Goal: Transaction & Acquisition: Purchase product/service

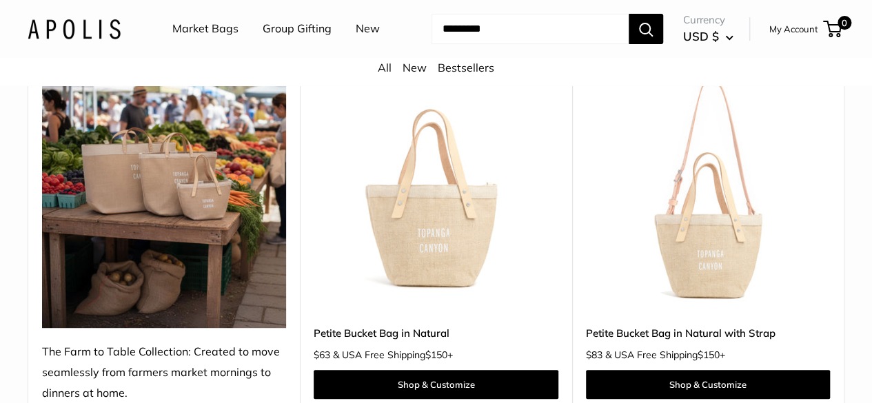
scroll to position [138, 0]
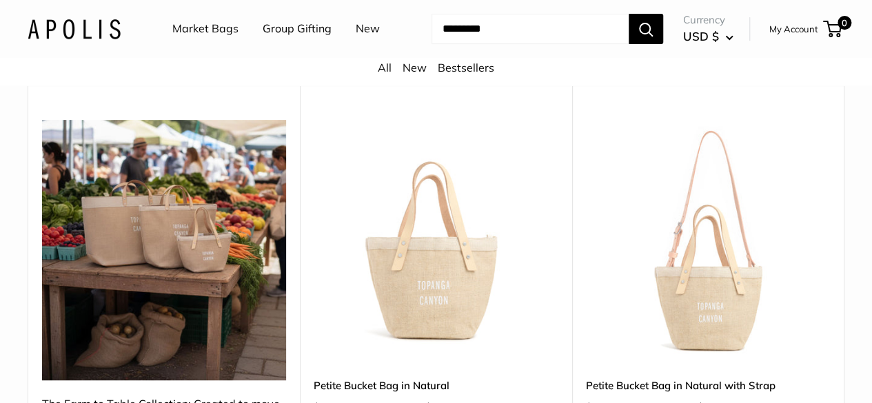
click at [0, 0] on img at bounding box center [0, 0] width 0 height 0
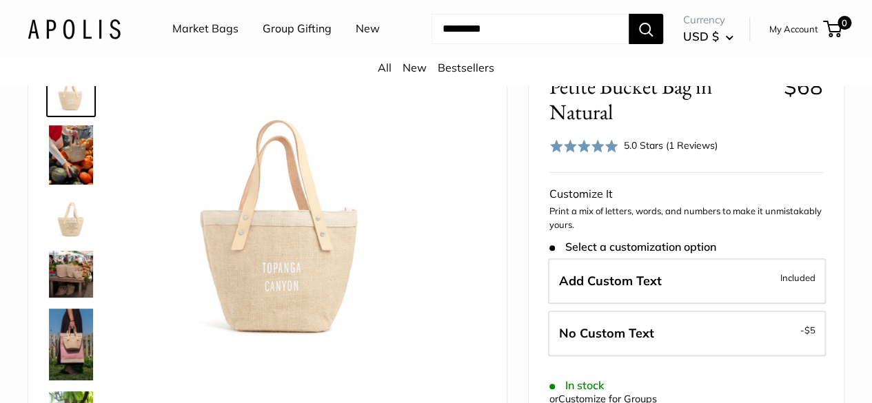
scroll to position [69, 0]
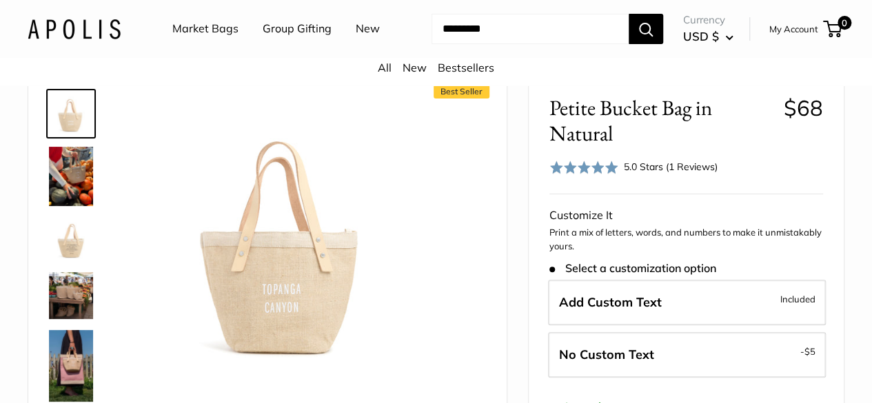
click at [74, 198] on img at bounding box center [71, 176] width 44 height 59
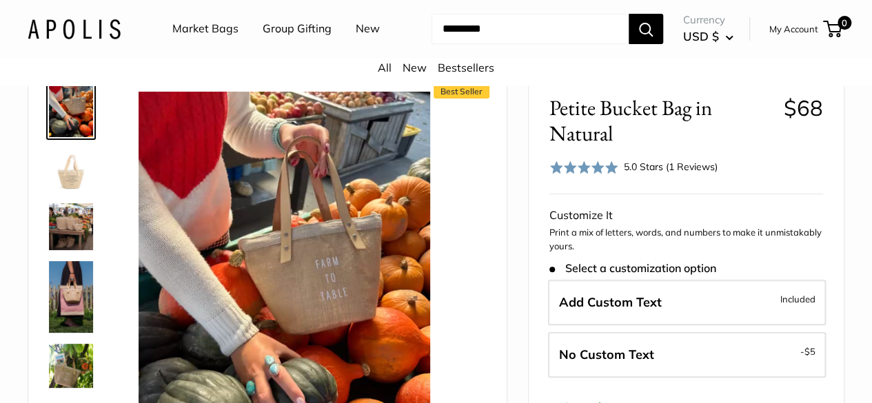
click at [74, 192] on img at bounding box center [71, 170] width 44 height 44
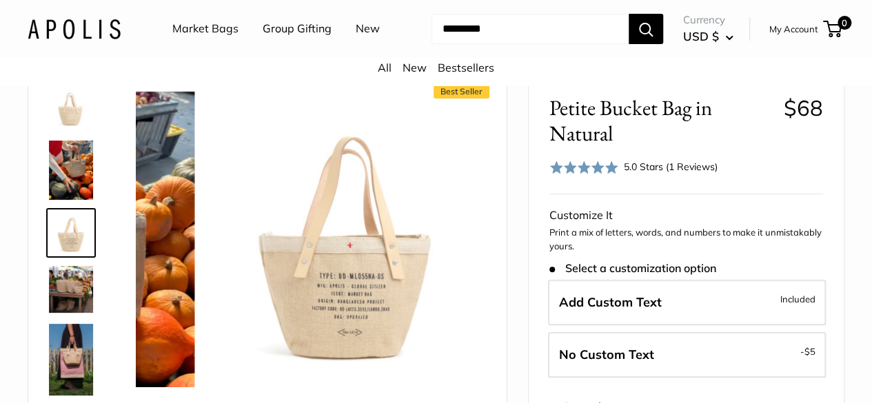
scroll to position [0, 0]
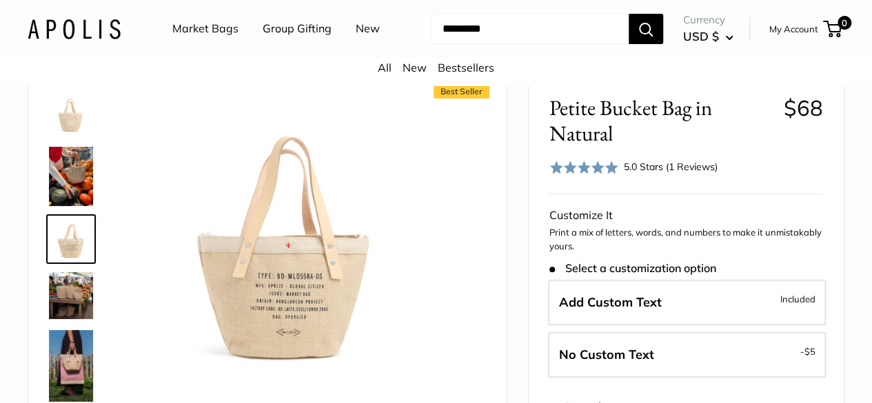
click at [73, 288] on img at bounding box center [71, 295] width 44 height 47
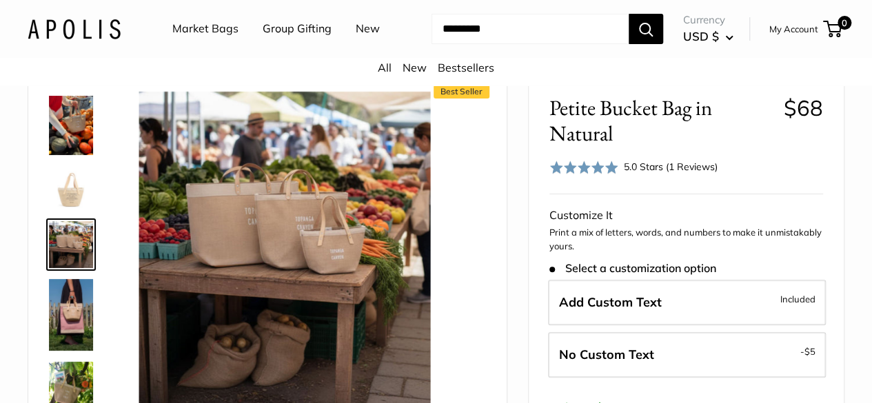
scroll to position [73, 0]
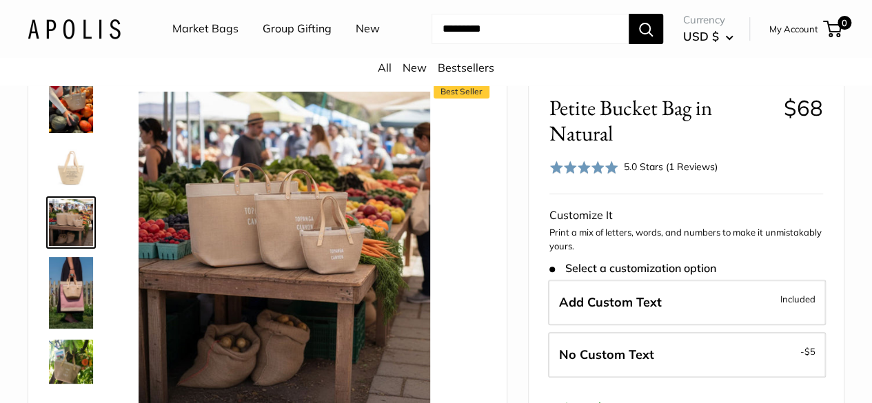
click at [76, 303] on img at bounding box center [71, 292] width 44 height 71
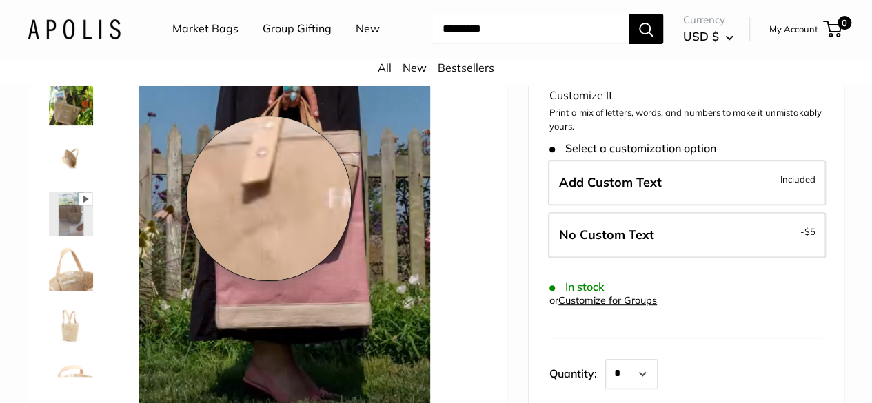
scroll to position [207, 0]
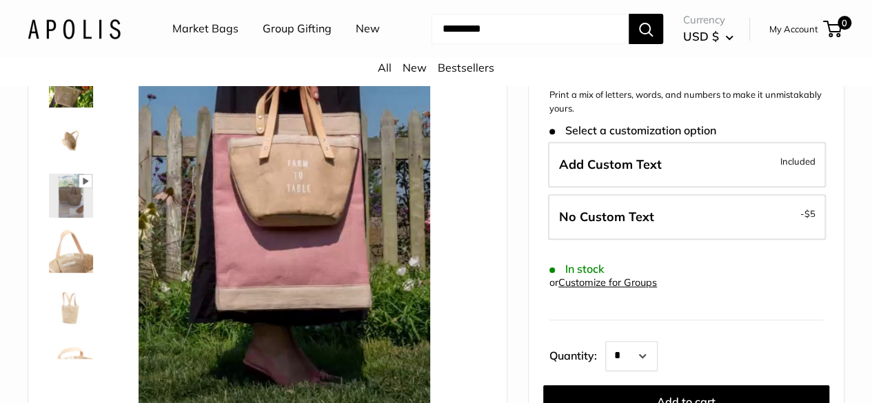
click at [70, 273] on img at bounding box center [71, 251] width 44 height 44
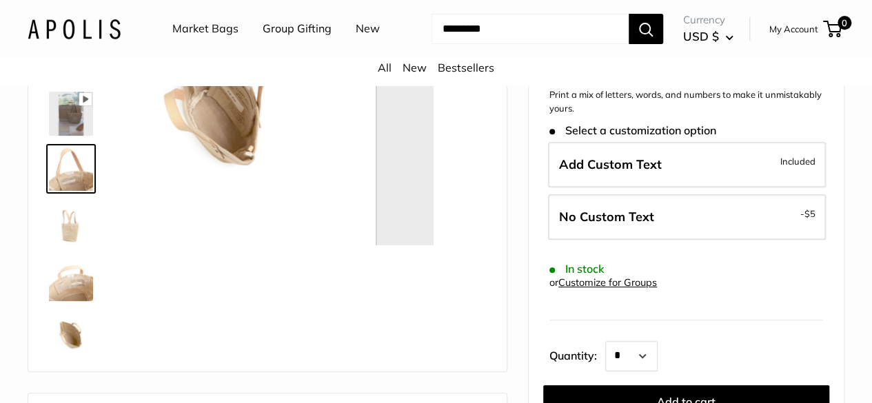
scroll to position [309, 0]
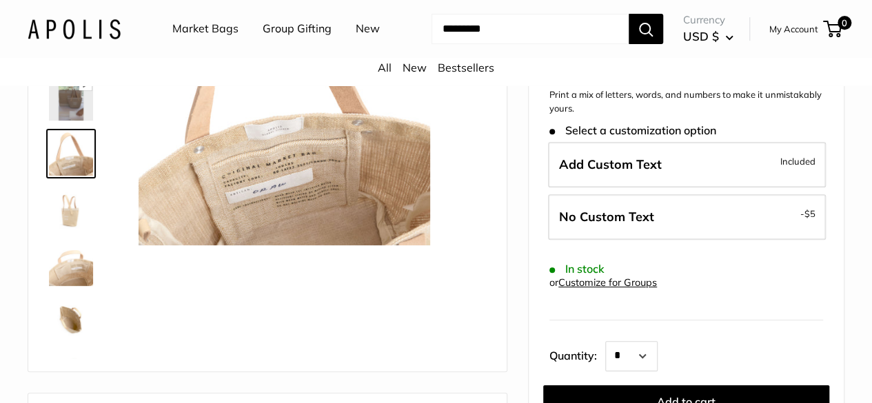
click at [65, 229] on img at bounding box center [71, 209] width 44 height 44
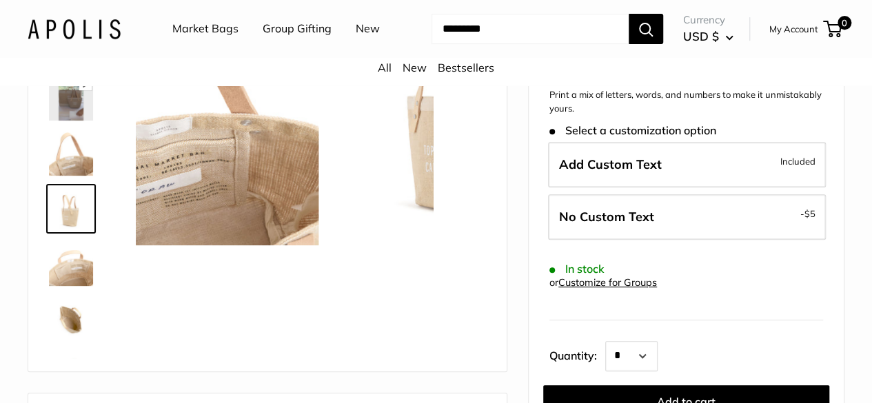
scroll to position [364, 0]
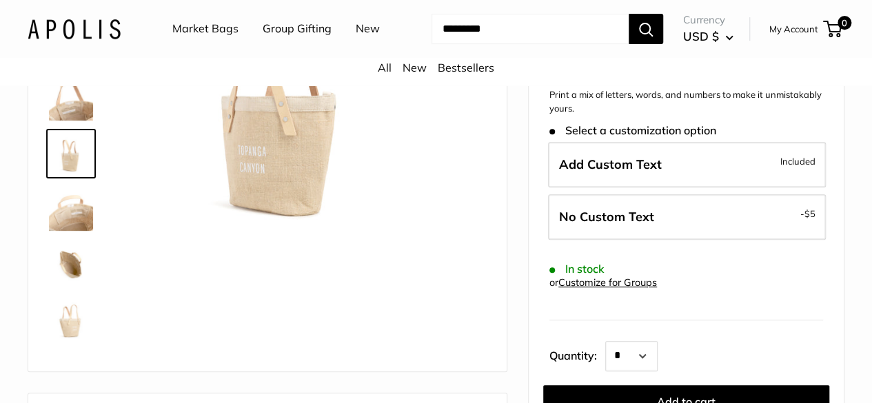
click at [70, 276] on img at bounding box center [71, 264] width 44 height 44
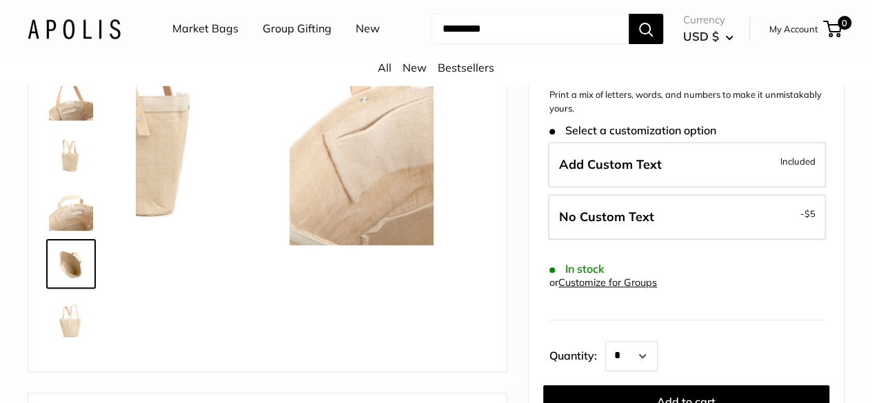
scroll to position [409, 0]
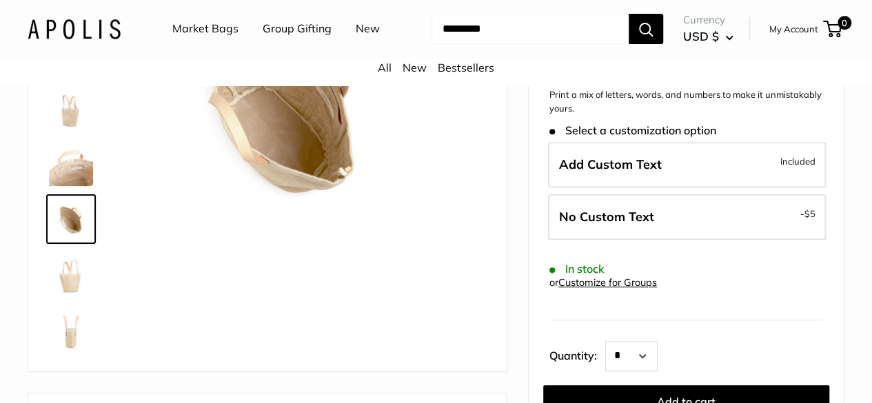
click at [62, 296] on img at bounding box center [71, 274] width 44 height 44
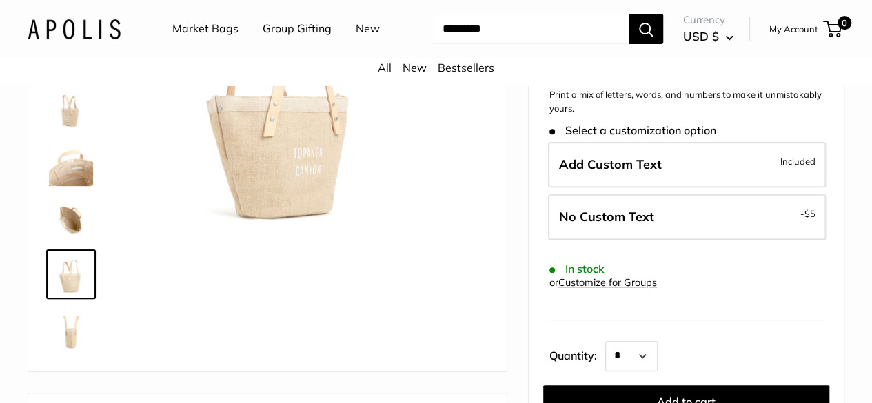
click at [72, 351] on img at bounding box center [71, 329] width 44 height 44
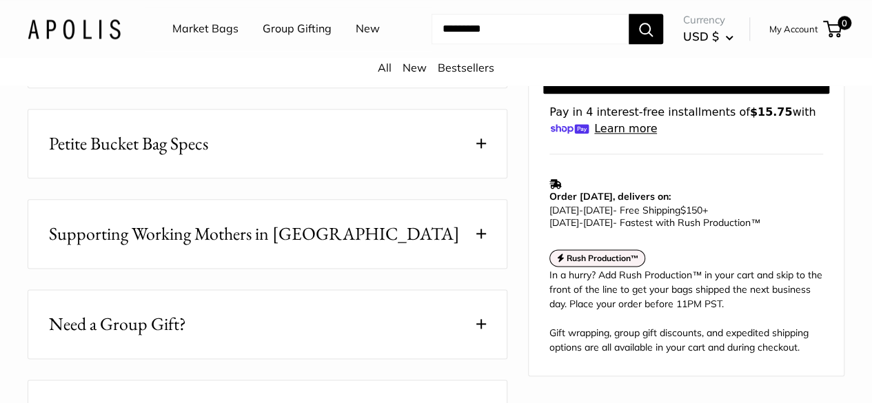
scroll to position [758, 0]
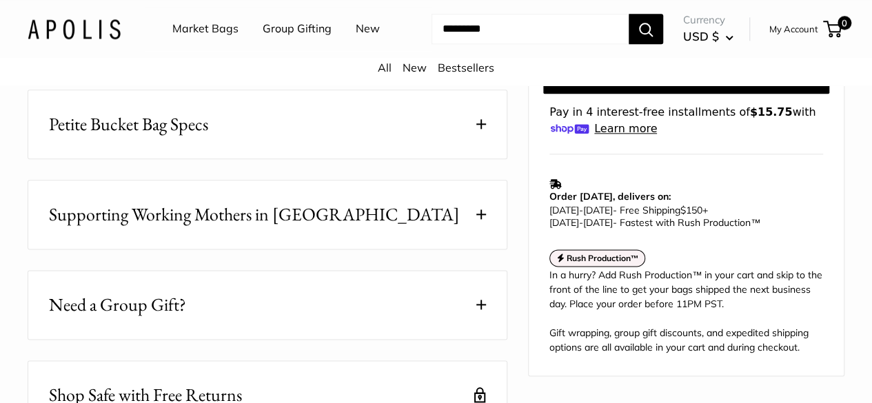
click at [294, 137] on button "Petite Bucket Bag Specs" at bounding box center [267, 124] width 478 height 68
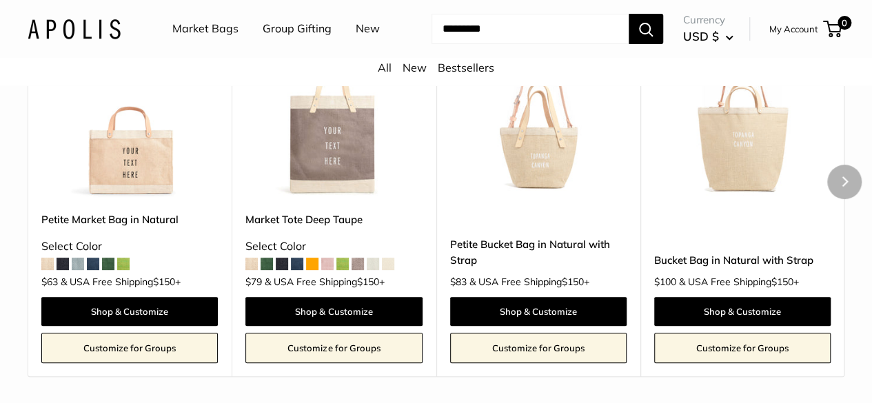
scroll to position [2687, 0]
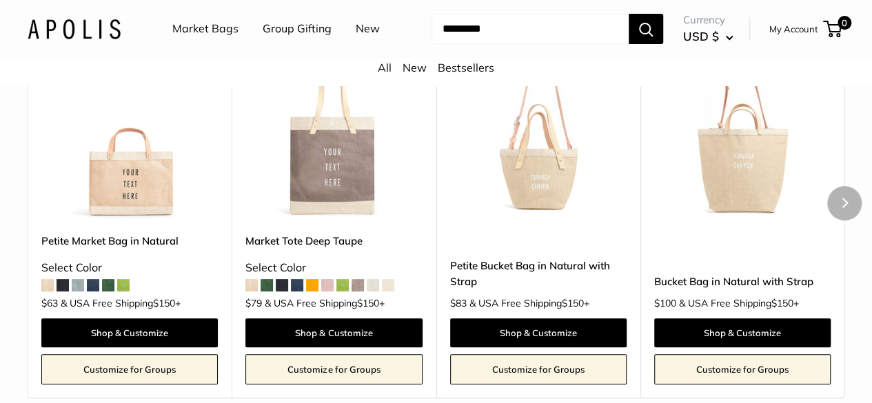
click at [0, 0] on img at bounding box center [0, 0] width 0 height 0
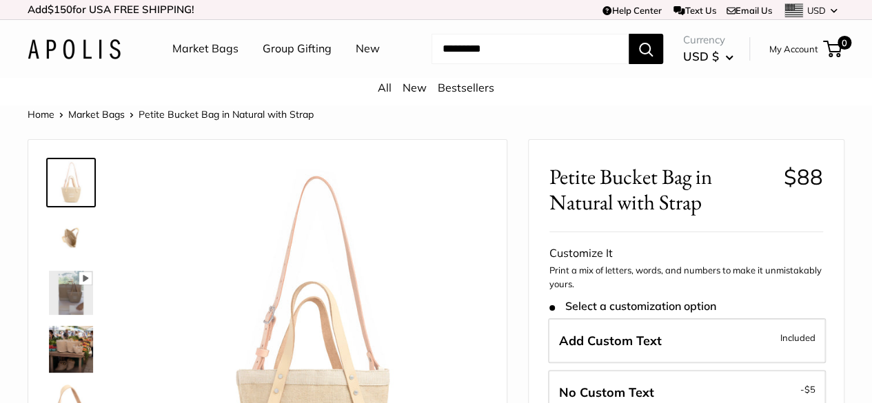
click at [72, 307] on img at bounding box center [71, 293] width 44 height 44
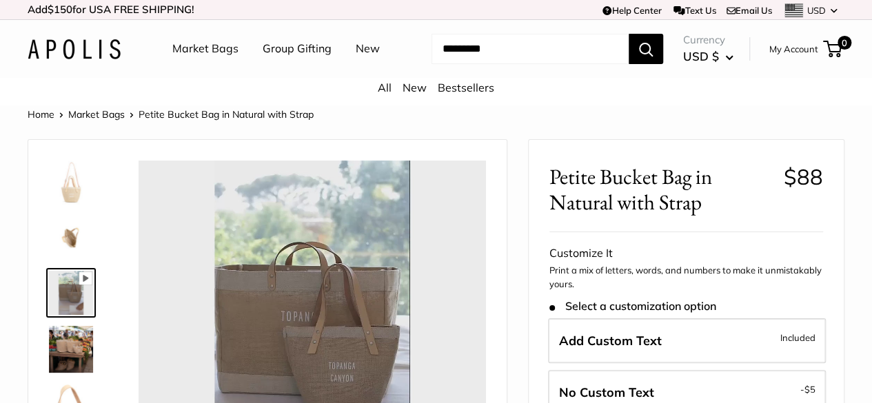
scroll to position [69, 0]
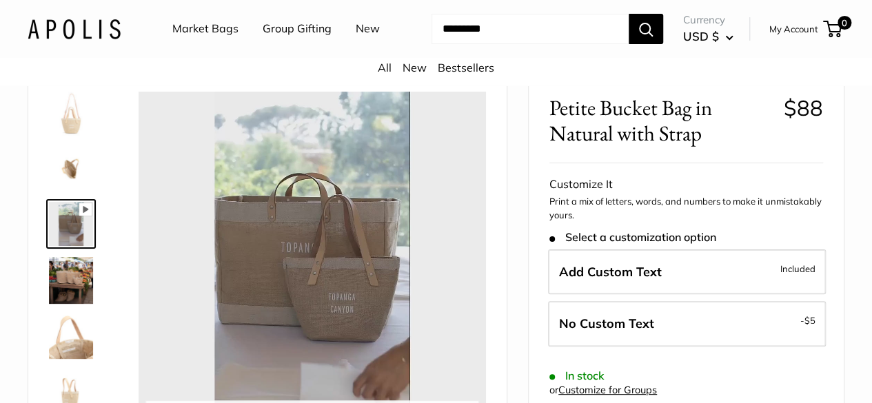
click at [314, 279] on div at bounding box center [312, 265] width 347 height 347
click at [314, 286] on button "Play" at bounding box center [312, 265] width 43 height 43
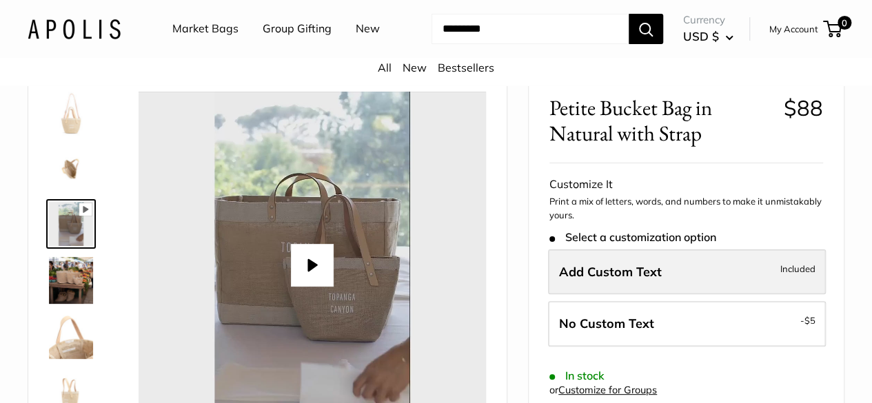
type input "*"
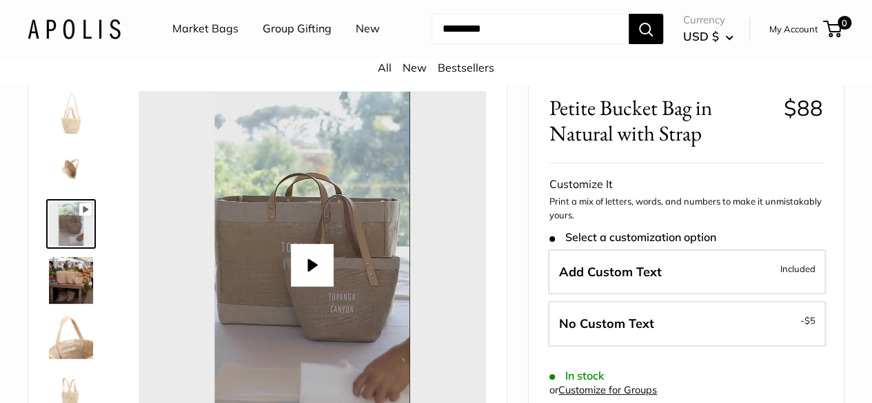
click at [65, 292] on img at bounding box center [71, 280] width 44 height 47
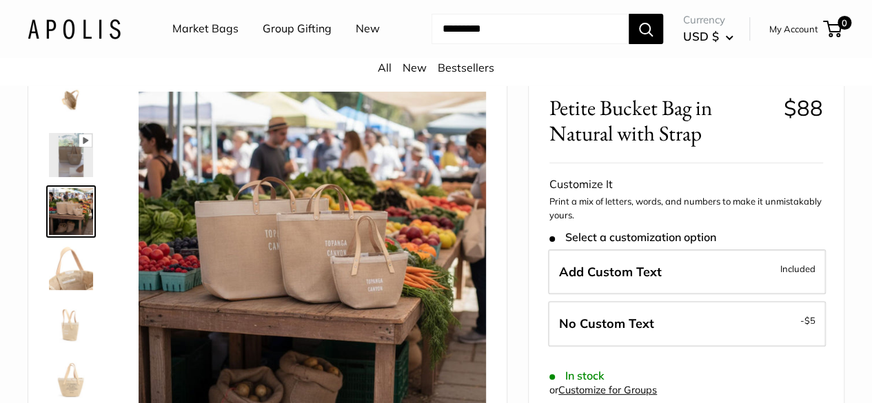
click at [63, 290] on img at bounding box center [71, 268] width 44 height 44
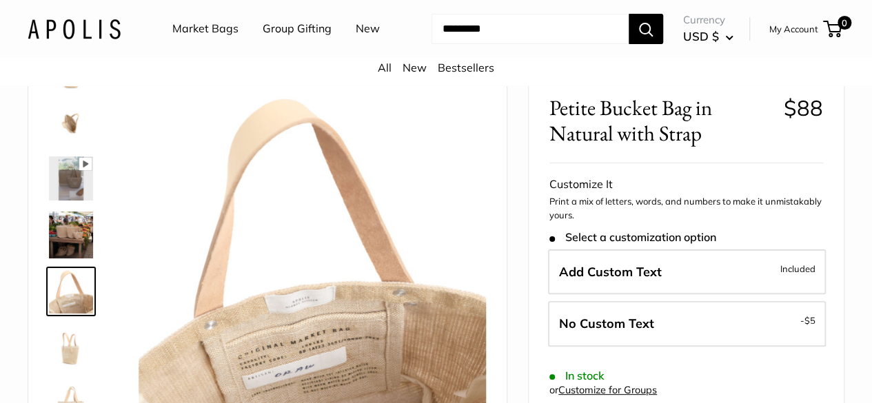
scroll to position [91, 0]
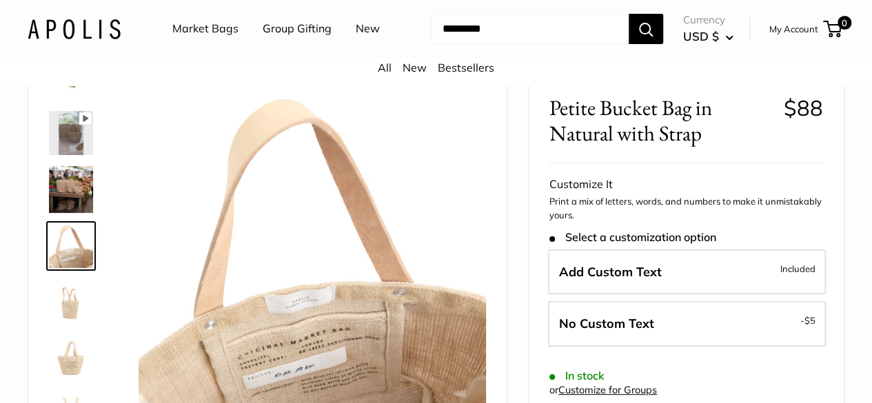
click at [70, 318] on img at bounding box center [71, 301] width 44 height 44
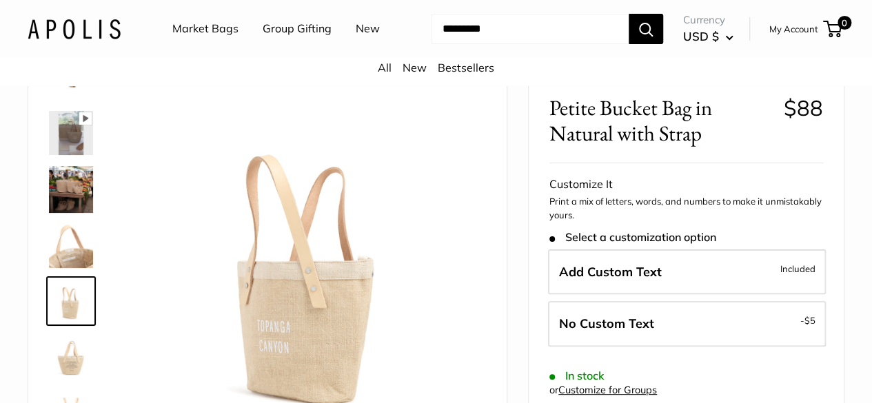
click at [72, 378] on img at bounding box center [71, 356] width 44 height 44
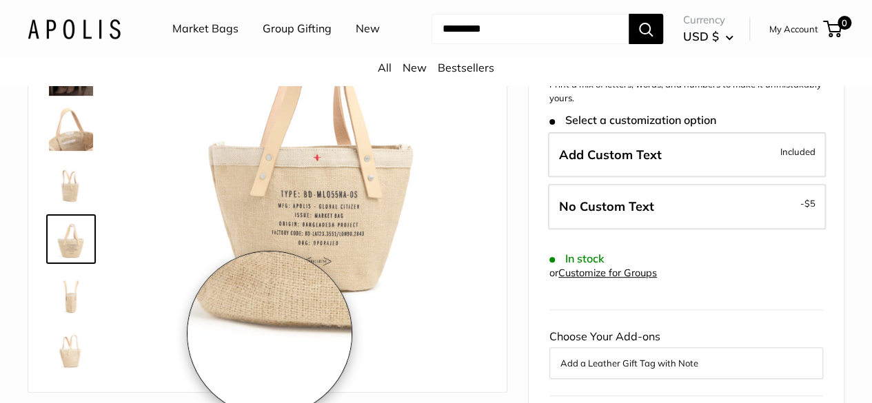
scroll to position [207, 0]
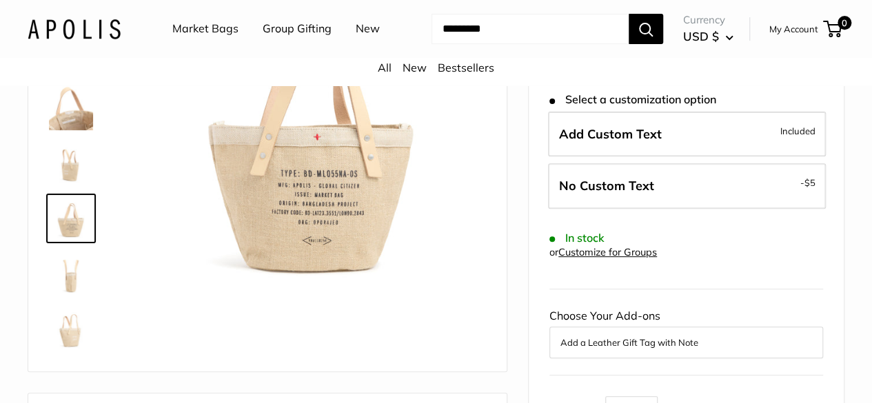
click at [67, 184] on img at bounding box center [71, 163] width 44 height 44
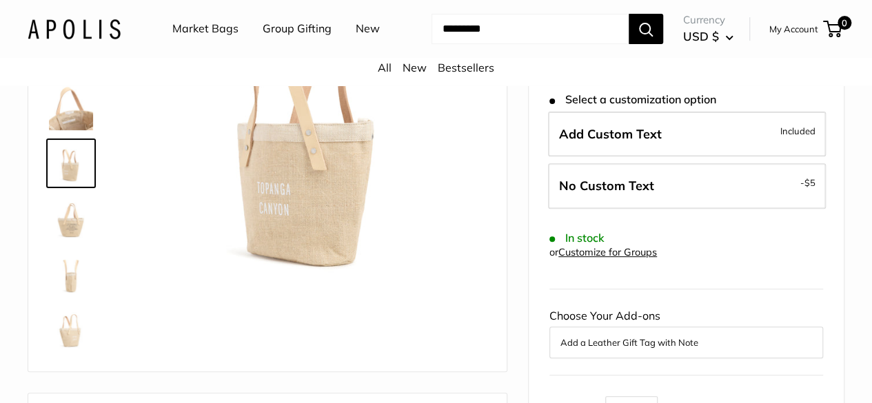
click at [65, 130] on img at bounding box center [71, 108] width 44 height 44
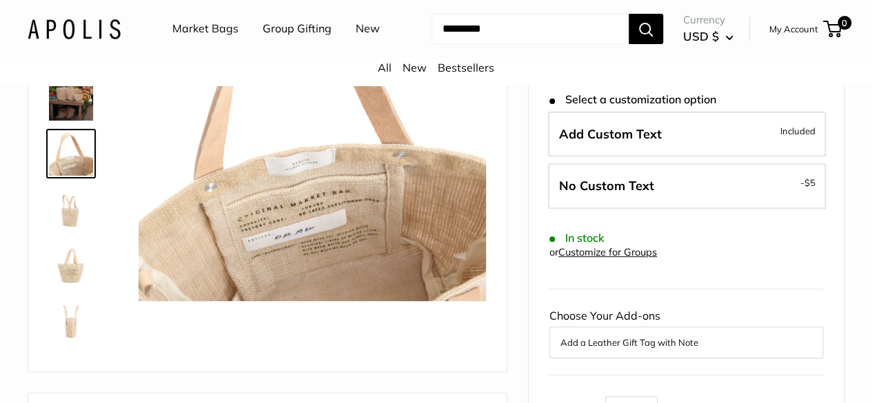
scroll to position [0, 0]
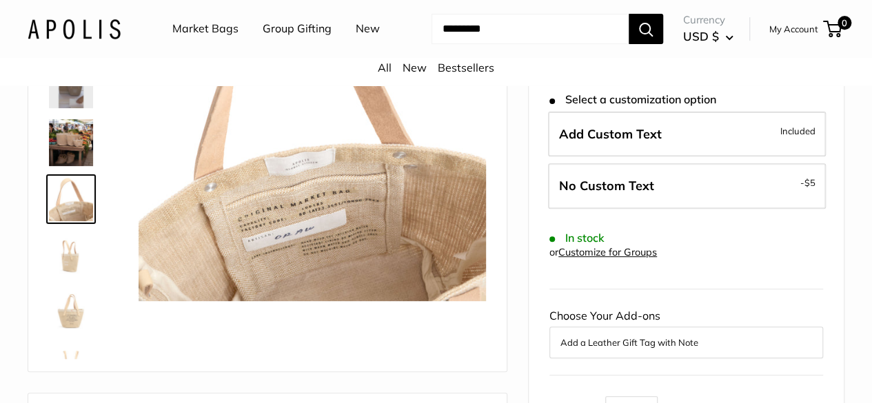
click at [90, 163] on img at bounding box center [71, 142] width 44 height 47
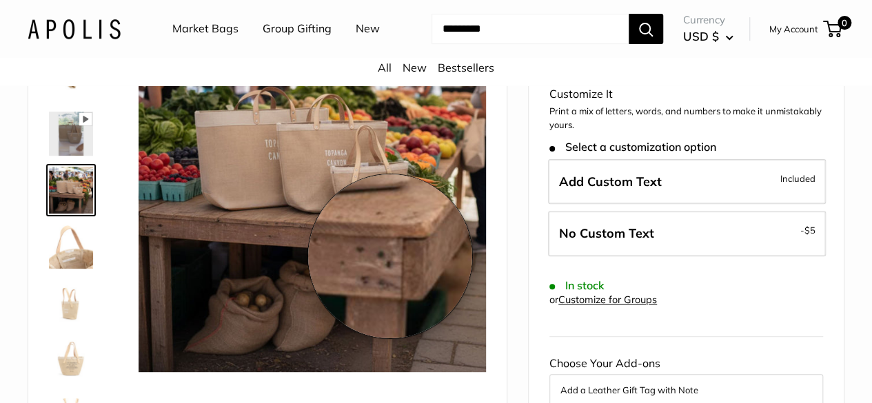
scroll to position [138, 0]
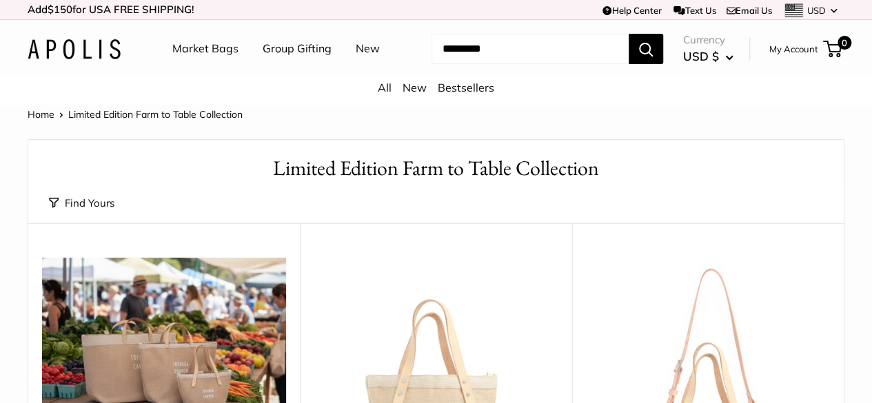
click at [212, 52] on link "Market Bags" at bounding box center [205, 49] width 66 height 21
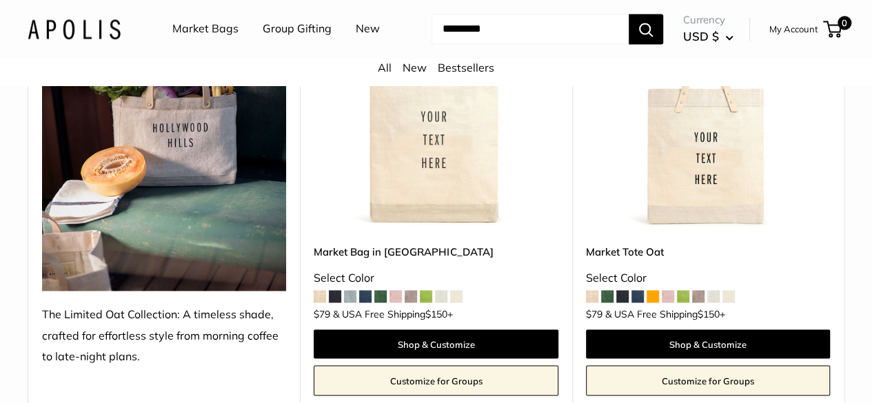
scroll to position [6133, 0]
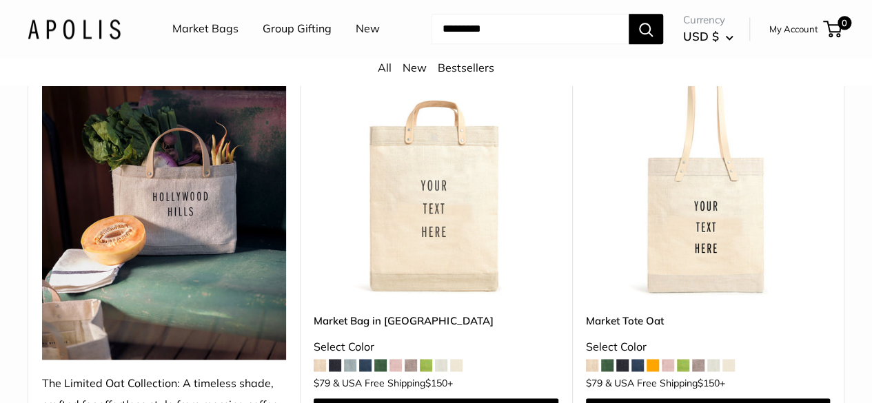
click at [171, 212] on img at bounding box center [164, 206] width 244 height 305
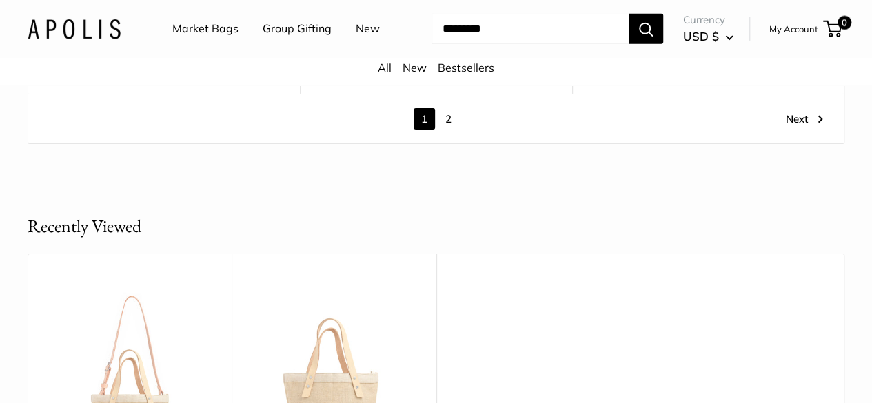
scroll to position [7442, 0]
click at [356, 39] on link "New" at bounding box center [368, 29] width 24 height 21
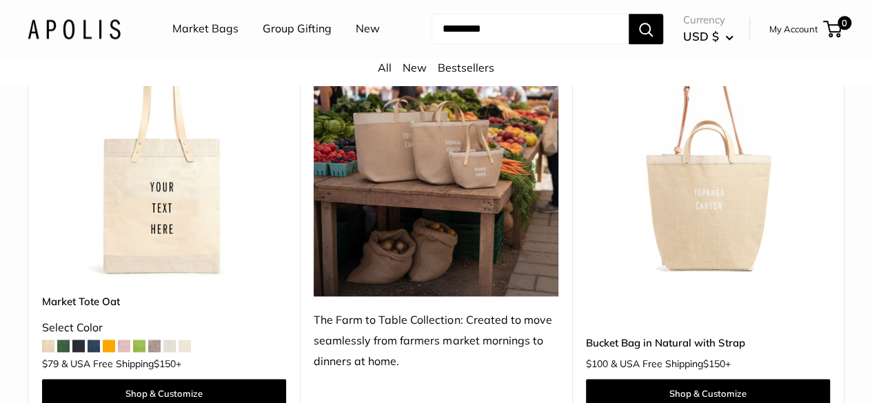
scroll to position [689, 0]
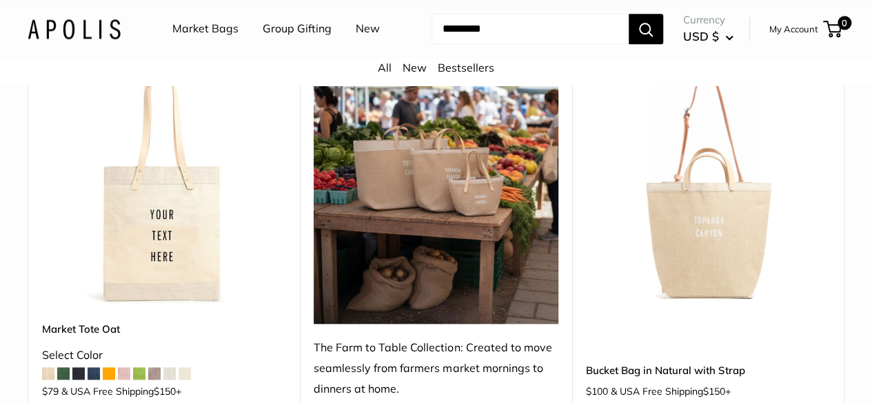
click at [0, 0] on img at bounding box center [0, 0] width 0 height 0
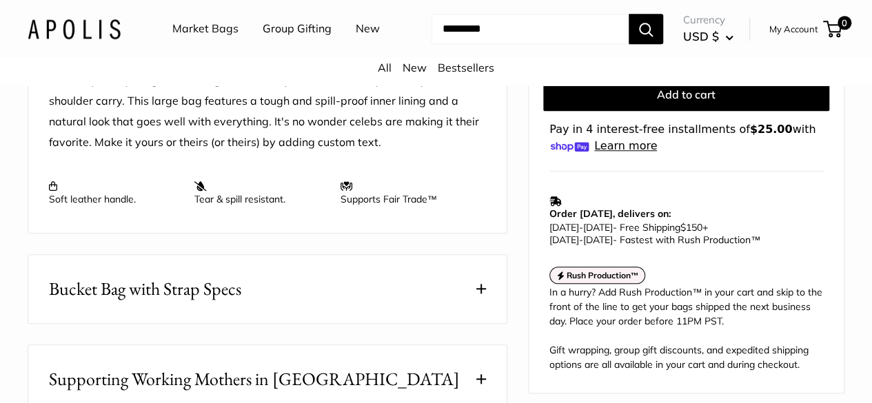
scroll to position [620, 0]
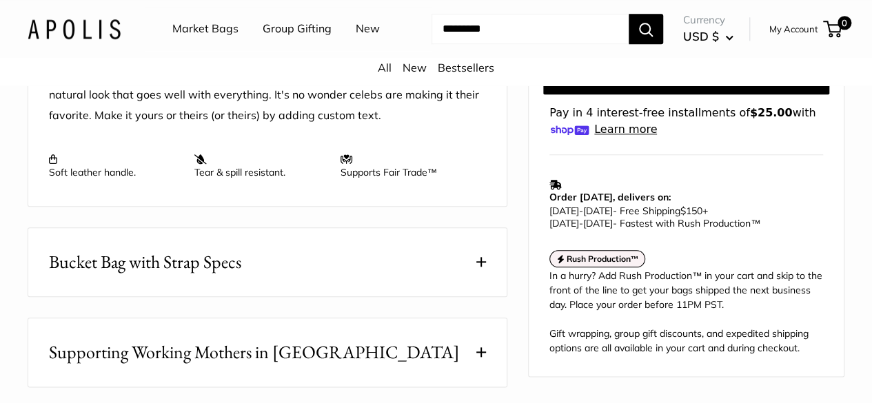
click at [386, 276] on button "Bucket Bag with Strap Specs" at bounding box center [267, 262] width 478 height 68
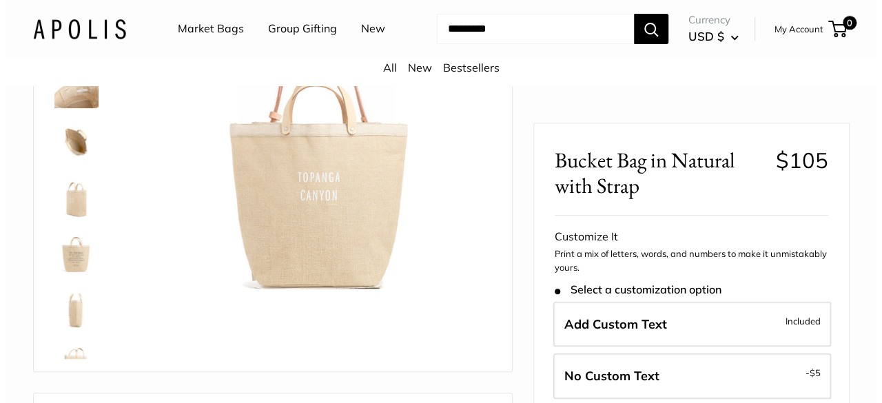
scroll to position [207, 0]
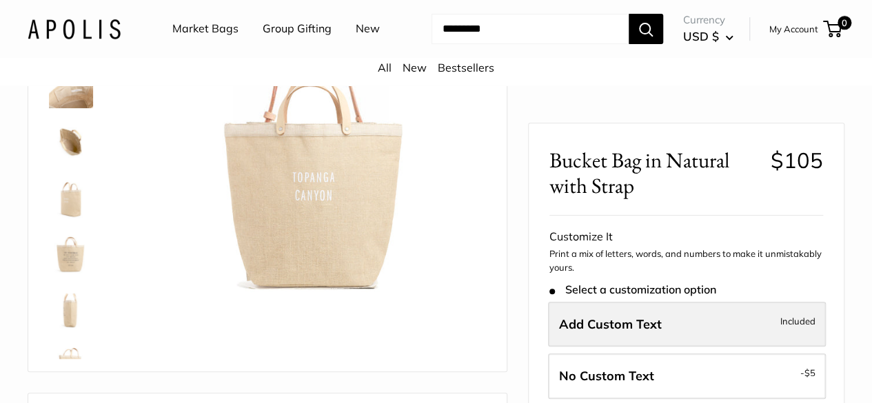
click at [732, 329] on label "Add Custom Text Included" at bounding box center [687, 323] width 278 height 45
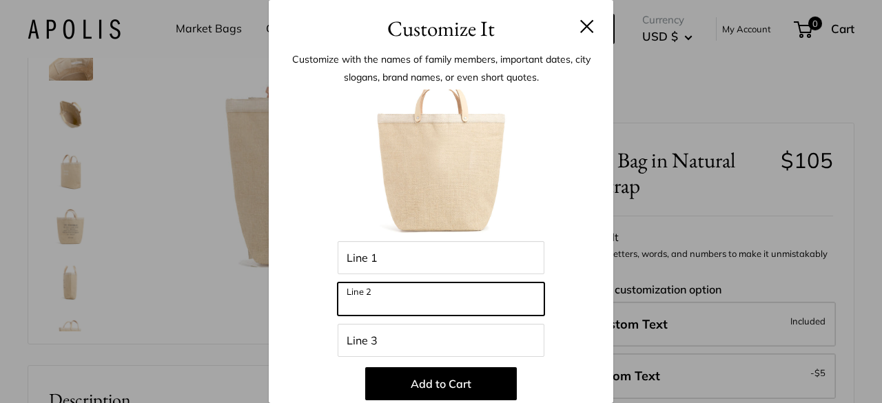
click at [449, 297] on input "Line 2" at bounding box center [441, 299] width 207 height 33
type input "***"
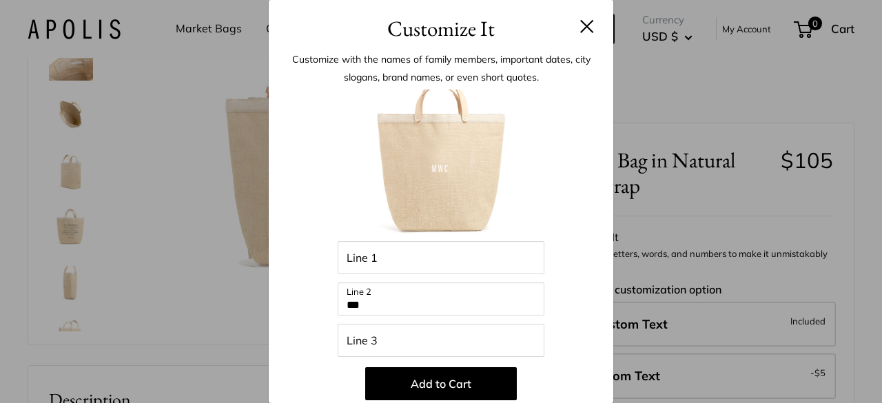
click at [590, 359] on div "Customize with the names of family members, important dates, city slogans, bran…" at bounding box center [441, 351] width 345 height 612
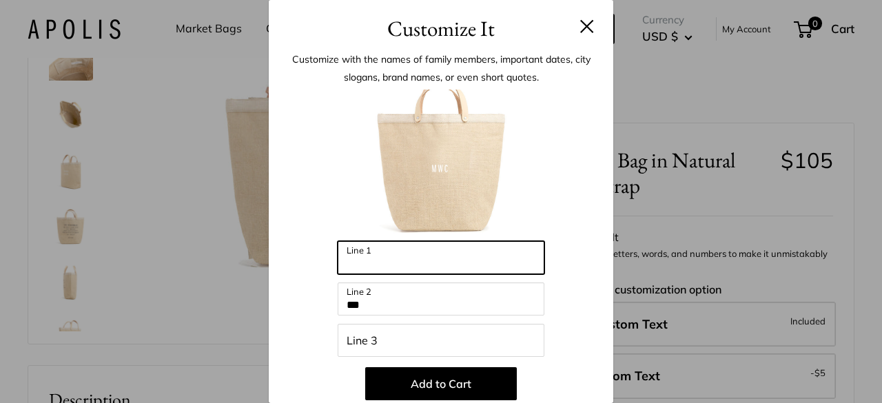
click at [424, 259] on input "Line 1" at bounding box center [441, 257] width 207 height 33
type input "***"
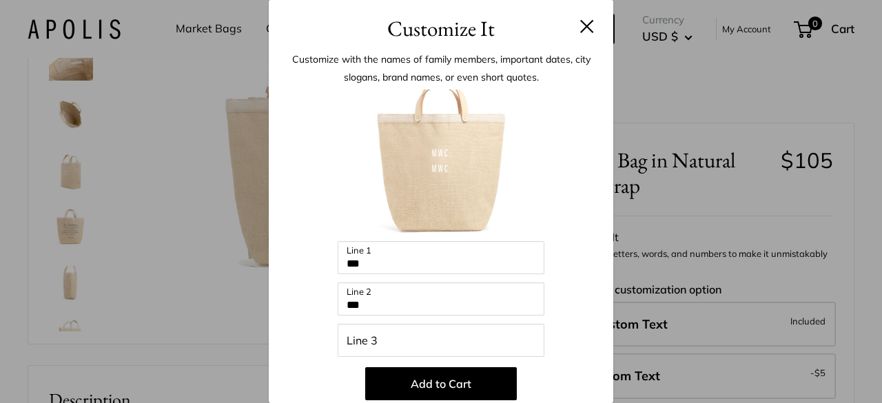
click at [585, 309] on div "Customize with the names of family members, important dates, city slogans, bran…" at bounding box center [441, 351] width 345 height 612
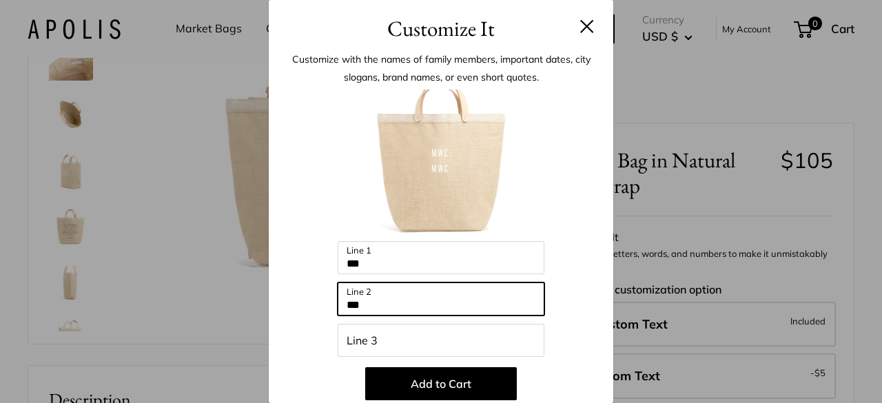
click at [349, 299] on input "***" at bounding box center [441, 299] width 207 height 33
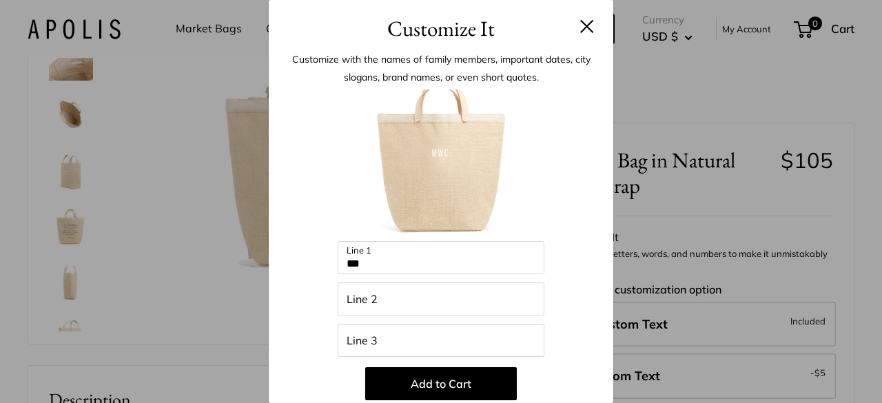
click at [577, 298] on div "Enter 42 letters *** Line 1 Line 2 Line 3 Add to Cart 💡 Top Trending Phrases Lo…" at bounding box center [440, 371] width 303 height 562
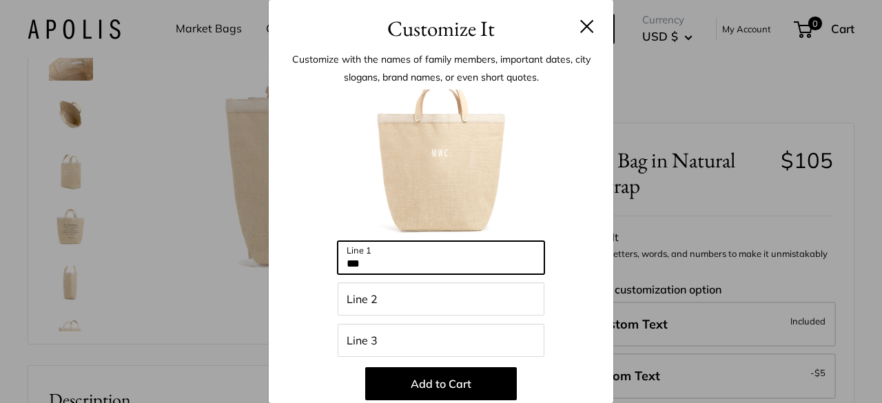
click at [342, 260] on input "***" at bounding box center [441, 257] width 207 height 33
click at [342, 260] on input "*****" at bounding box center [441, 257] width 207 height 33
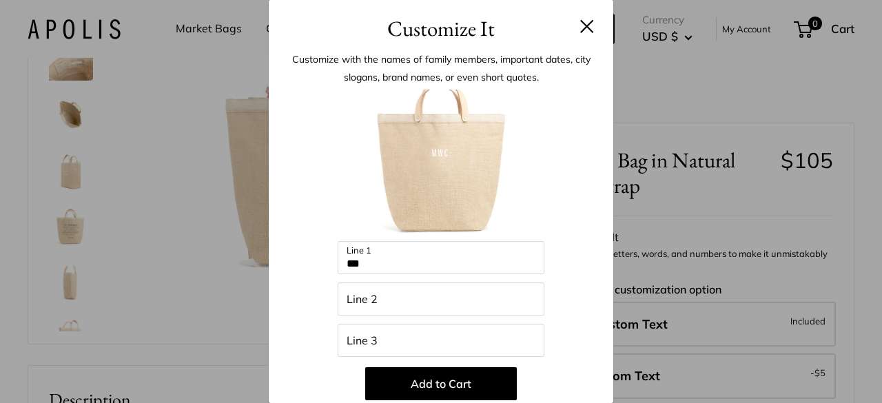
click at [588, 296] on div "Customize with the names of family members, important dates, city slogans, bran…" at bounding box center [441, 351] width 345 height 612
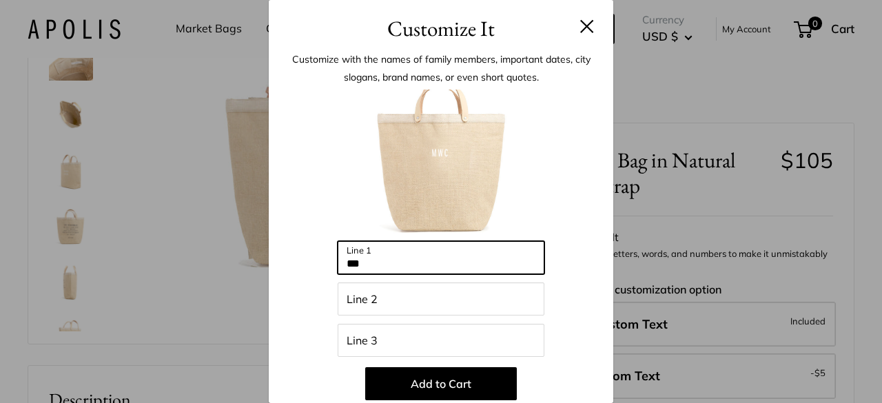
click at [393, 267] on input "***" at bounding box center [441, 257] width 207 height 33
click at [393, 267] on input "********" at bounding box center [441, 257] width 207 height 33
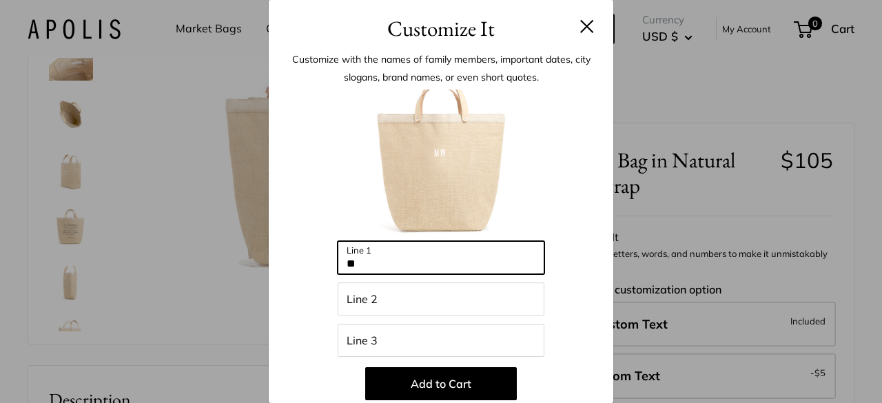
type input "***"
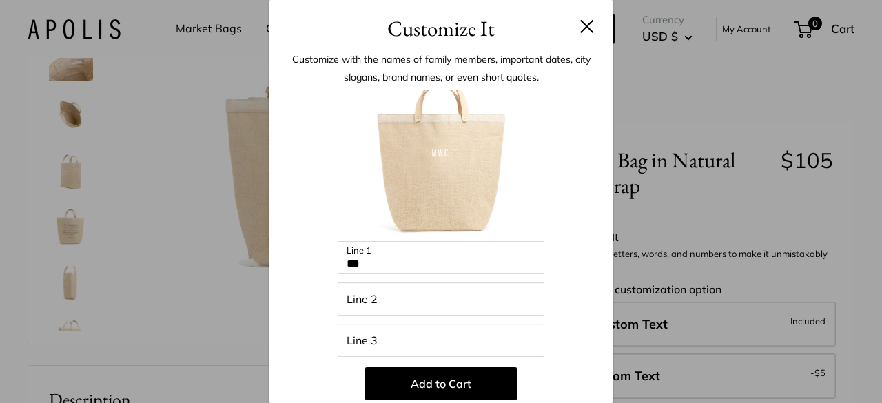
click at [600, 305] on div "Customize with the names of family members, important dates, city slogans, bran…" at bounding box center [441, 351] width 345 height 612
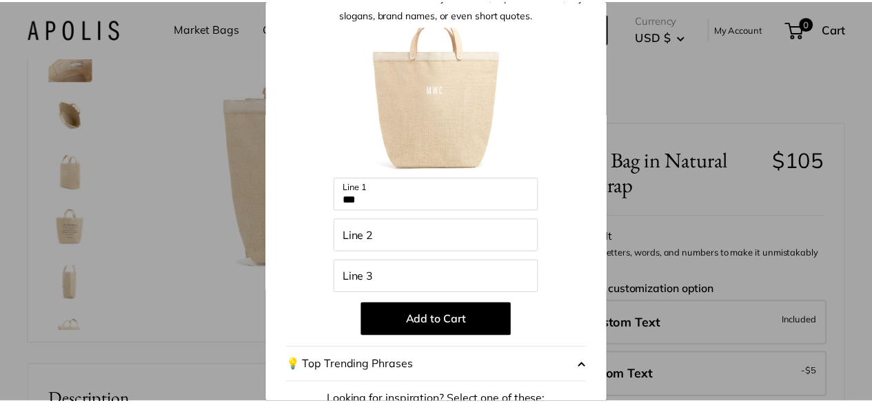
scroll to position [0, 0]
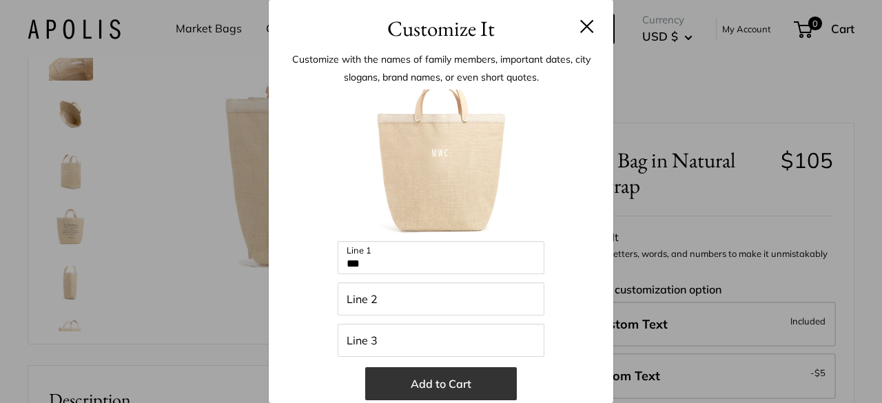
click at [463, 380] on button "Add to Cart" at bounding box center [441, 383] width 152 height 33
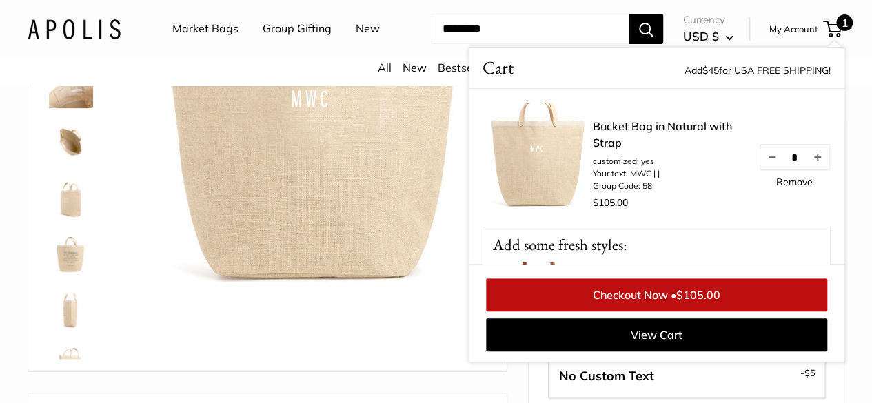
scroll to position [69, 0]
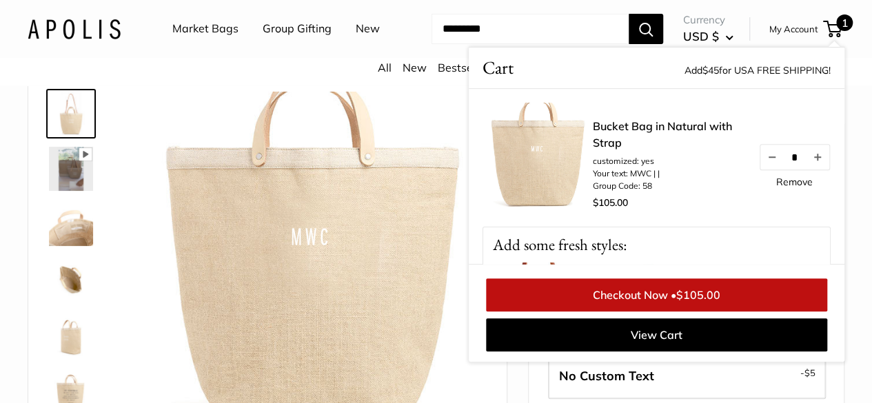
click at [76, 191] on img at bounding box center [71, 169] width 44 height 44
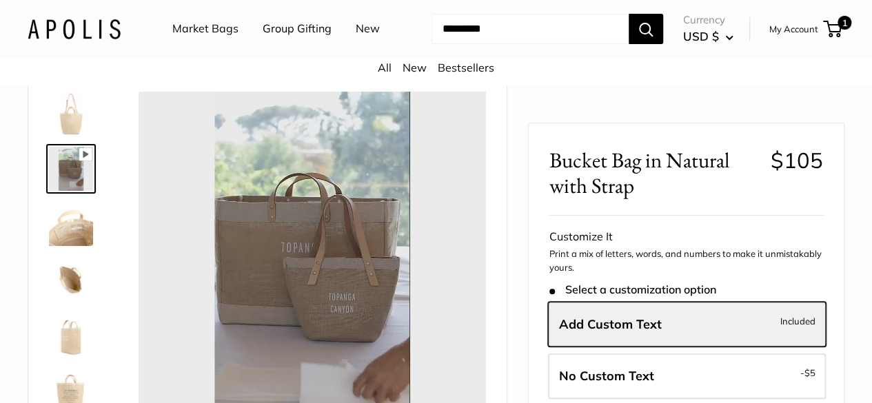
type input "*"
click at [72, 356] on img at bounding box center [71, 334] width 44 height 44
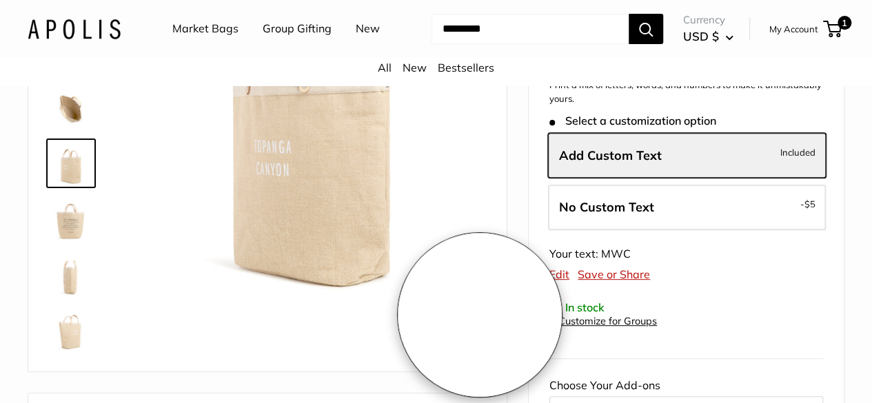
scroll to position [138, 0]
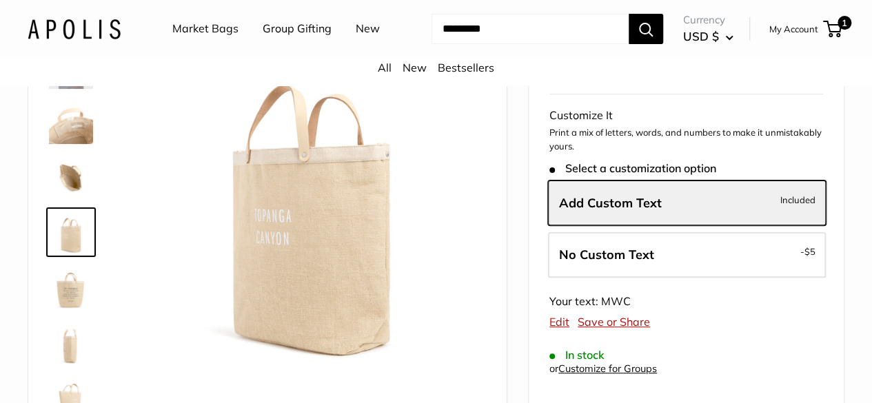
click at [72, 309] on img at bounding box center [71, 287] width 44 height 44
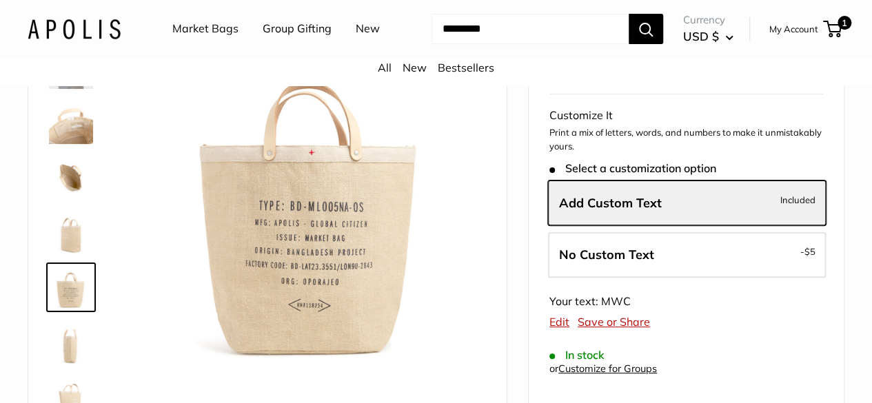
click at [74, 353] on img at bounding box center [71, 342] width 44 height 44
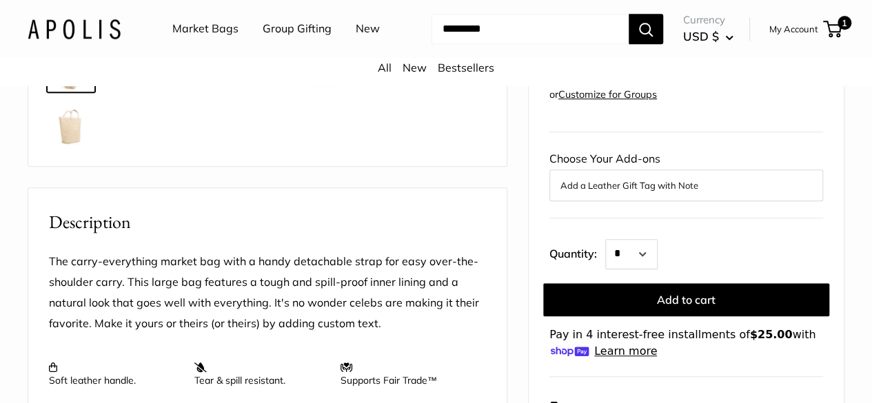
scroll to position [413, 0]
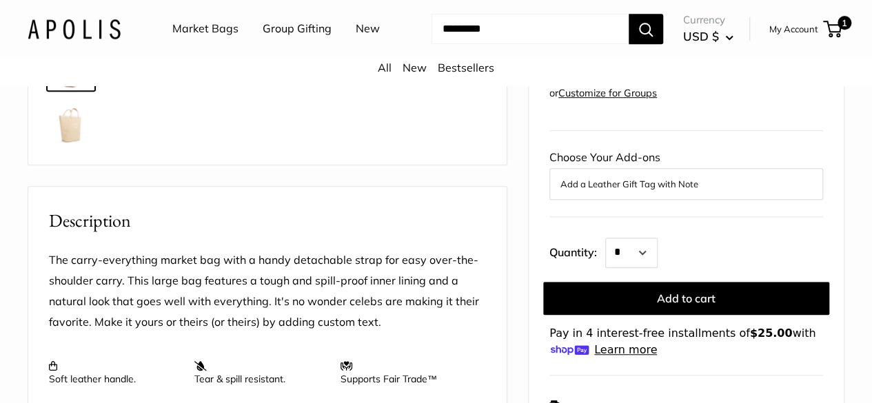
click at [65, 139] on img at bounding box center [71, 122] width 44 height 44
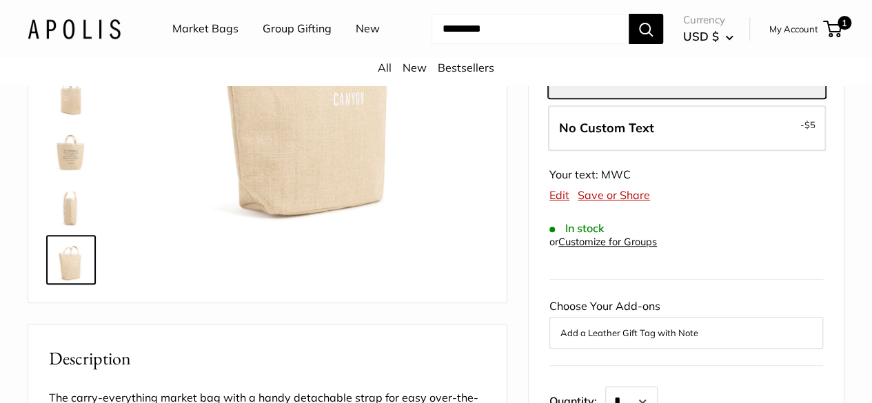
scroll to position [0, 0]
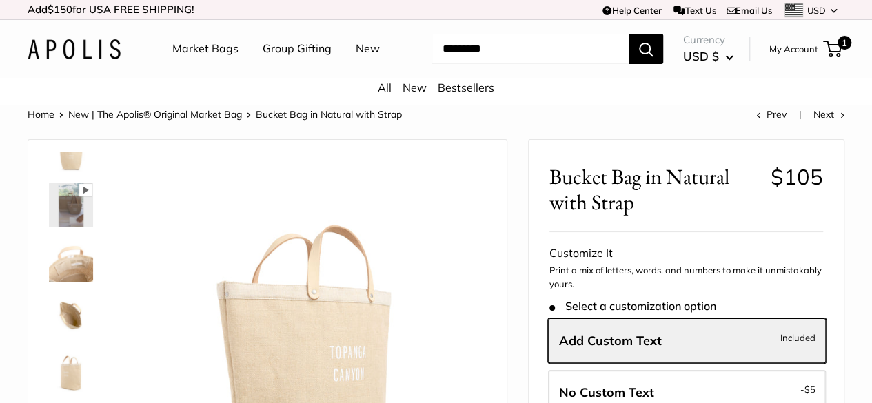
click at [63, 172] on img at bounding box center [71, 149] width 44 height 44
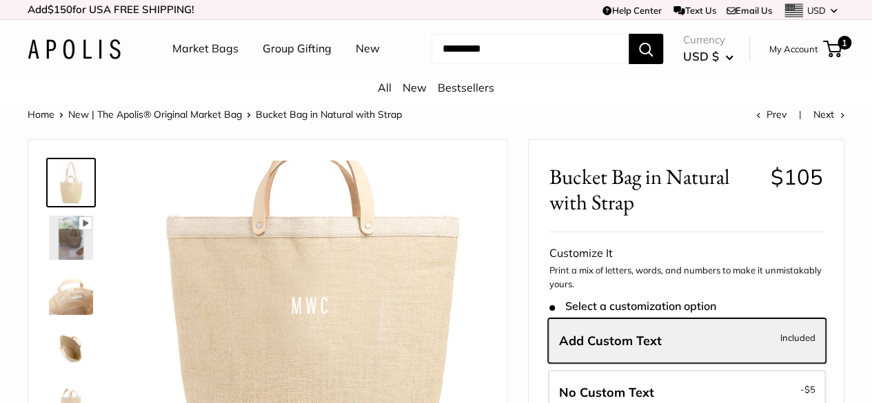
click at [70, 203] on img at bounding box center [71, 183] width 44 height 44
drag, startPoint x: 42, startPoint y: 174, endPoint x: 76, endPoint y: 190, distance: 37.9
click at [43, 176] on div "Pause Play % buffered 00:00 Unmute Mute Exit fullscreen Enter fullscreen Play R…" at bounding box center [267, 359] width 478 height 438
click at [76, 191] on img at bounding box center [71, 183] width 44 height 44
click at [61, 253] on img at bounding box center [71, 238] width 44 height 44
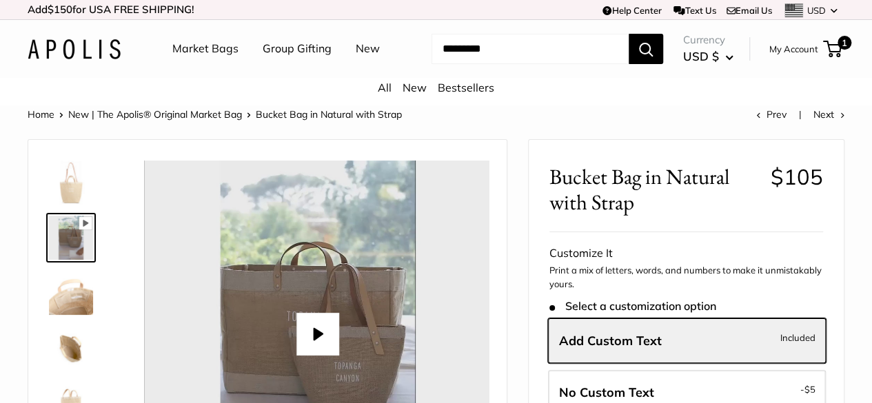
click at [66, 205] on img at bounding box center [71, 183] width 44 height 44
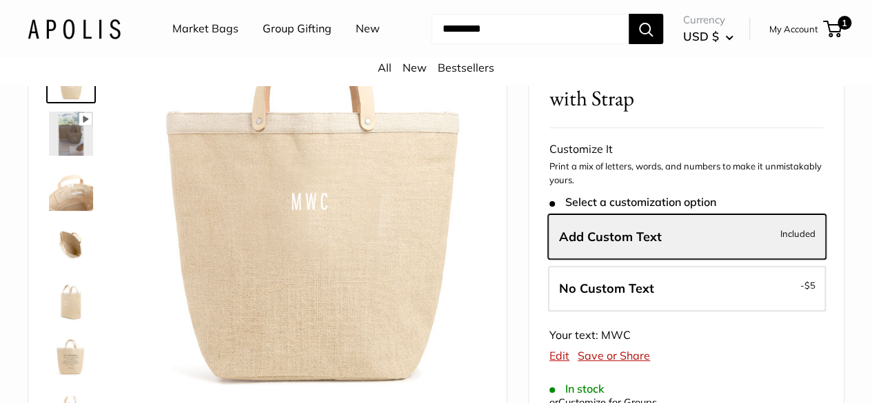
scroll to position [109, 0]
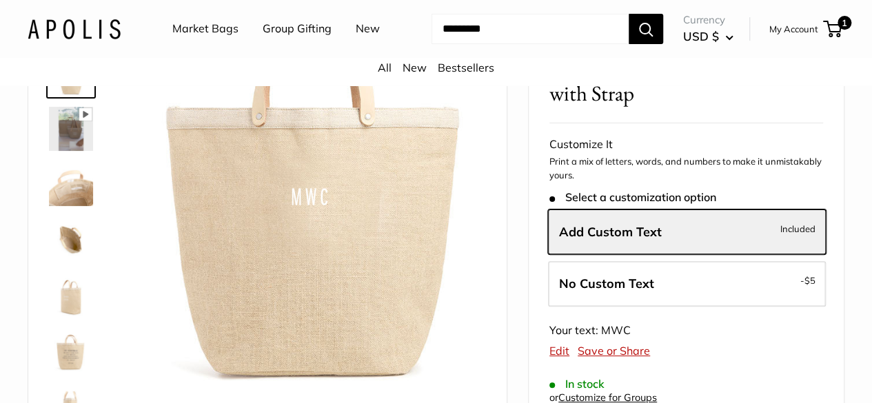
click at [76, 249] on img at bounding box center [71, 239] width 44 height 44
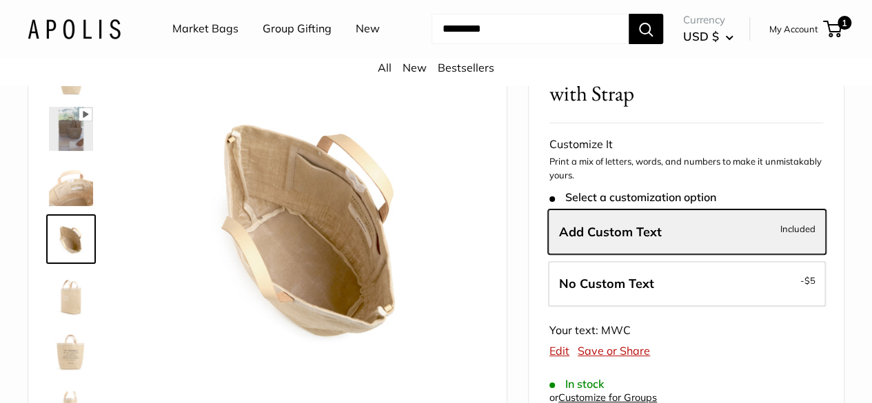
click at [65, 204] on img at bounding box center [71, 184] width 44 height 44
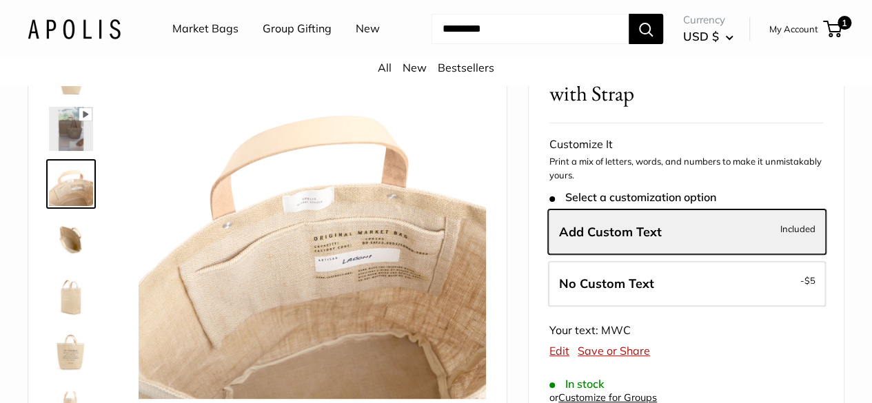
click at [72, 316] on img at bounding box center [71, 294] width 44 height 44
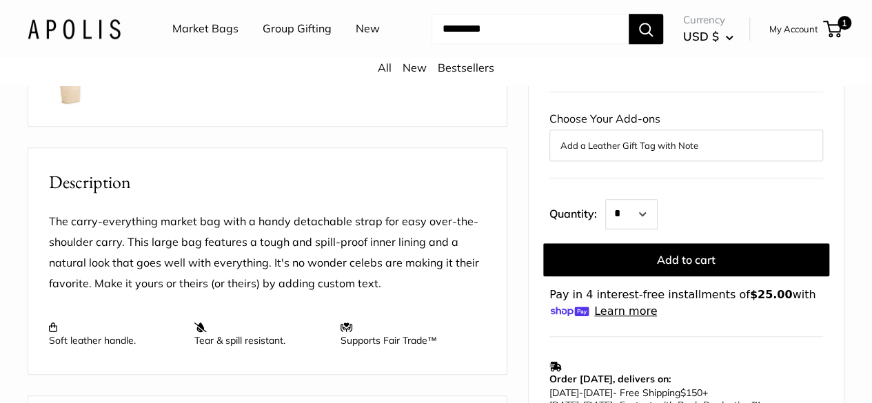
scroll to position [453, 0]
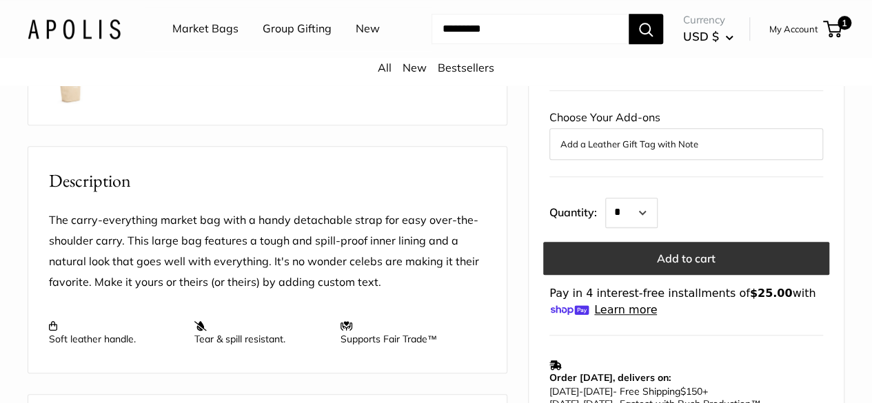
click at [689, 275] on button "Add to cart" at bounding box center [686, 258] width 286 height 33
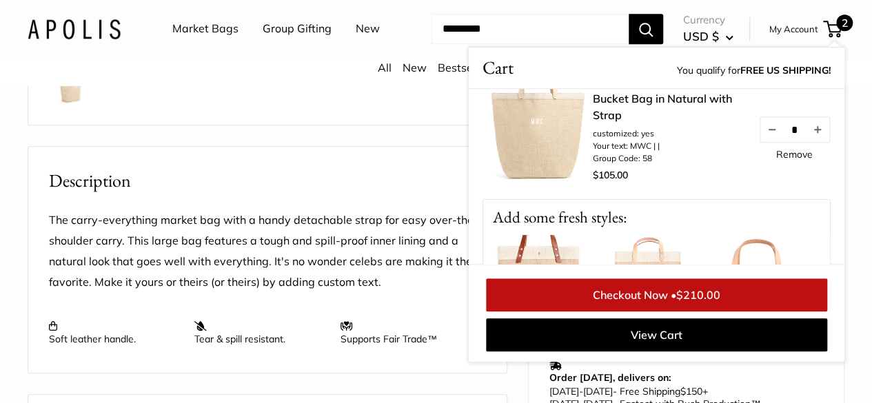
scroll to position [138, 0]
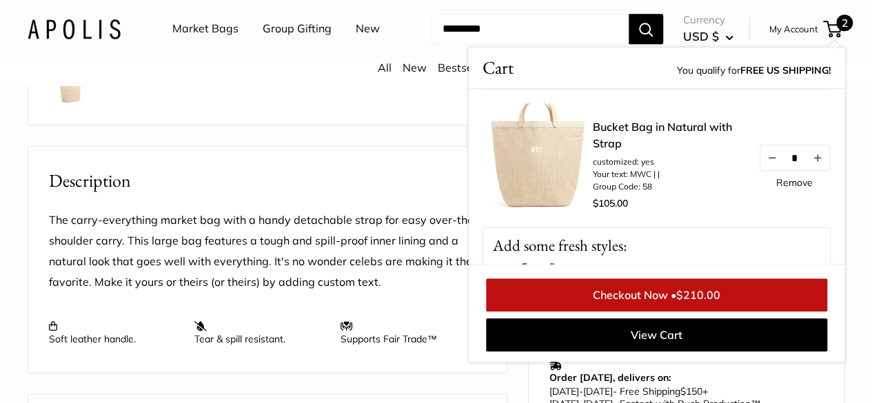
click at [784, 187] on link "Remove" at bounding box center [794, 183] width 37 height 10
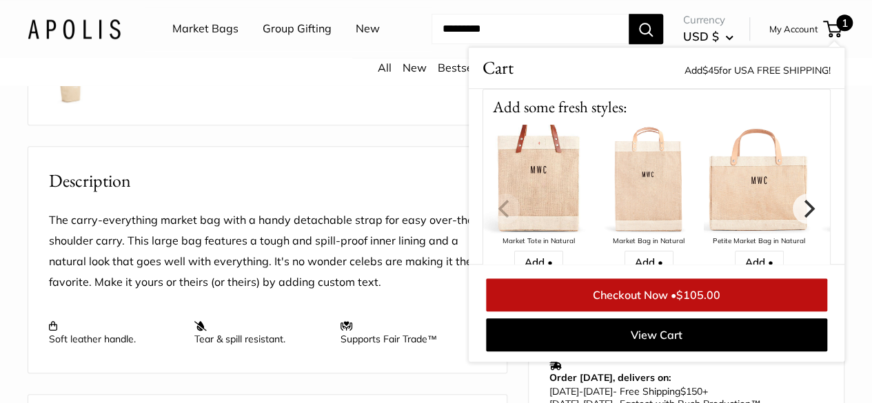
click at [748, 235] on img at bounding box center [759, 180] width 110 height 110
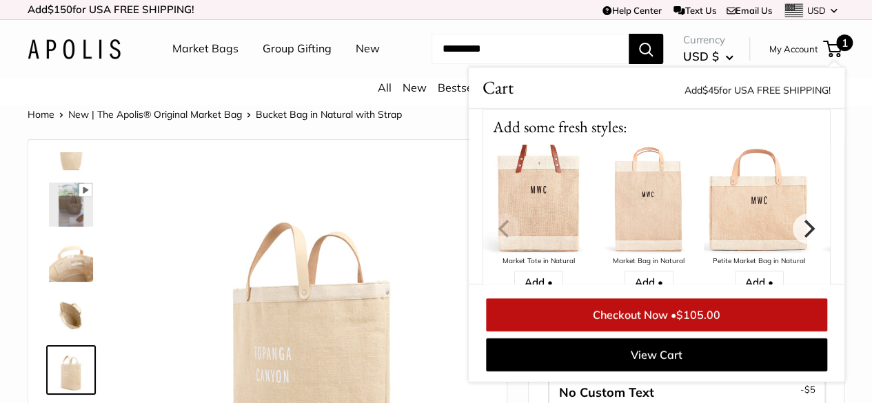
click at [738, 213] on img at bounding box center [759, 200] width 110 height 110
click at [739, 255] on img at bounding box center [759, 200] width 110 height 110
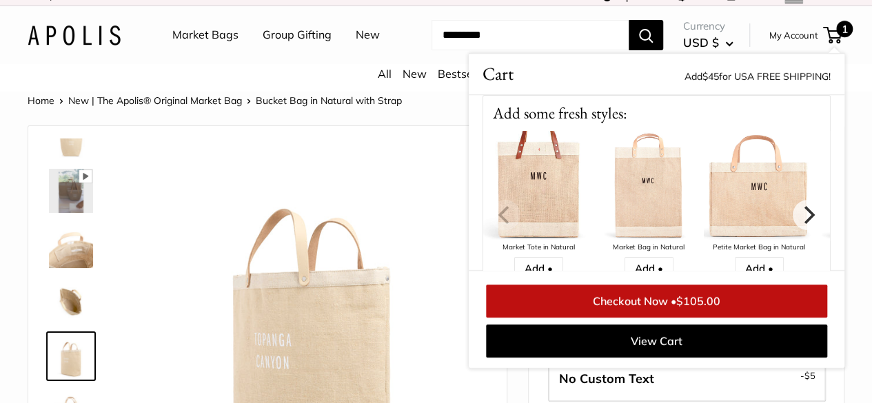
click at [214, 49] on li "Market Bags" at bounding box center [205, 35] width 66 height 44
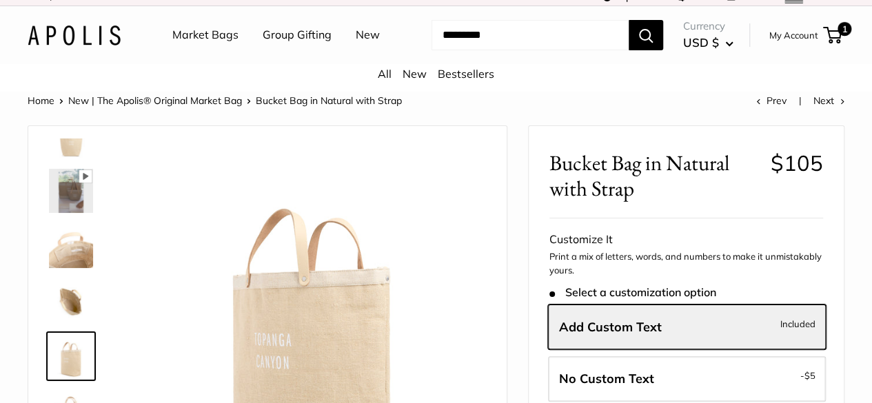
click at [217, 32] on link "Market Bags" at bounding box center [205, 35] width 66 height 21
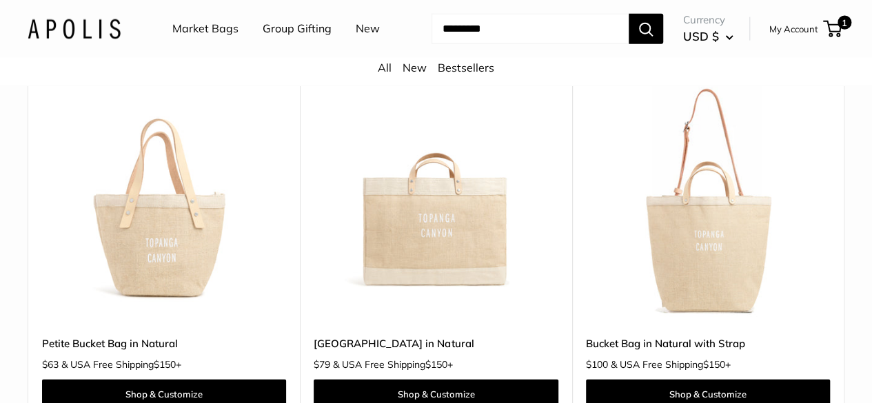
scroll to position [1654, 0]
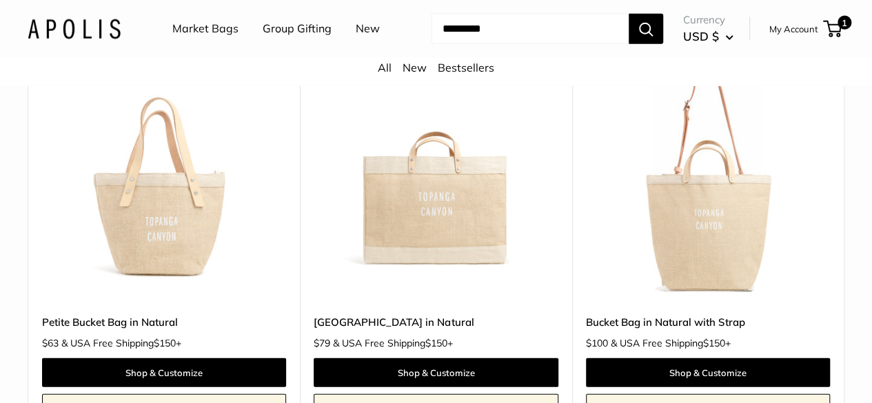
click at [0, 0] on img at bounding box center [0, 0] width 0 height 0
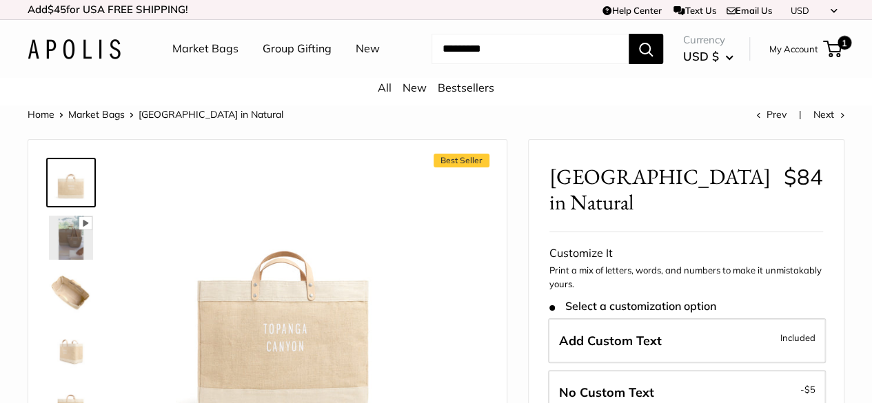
scroll to position [33, 0]
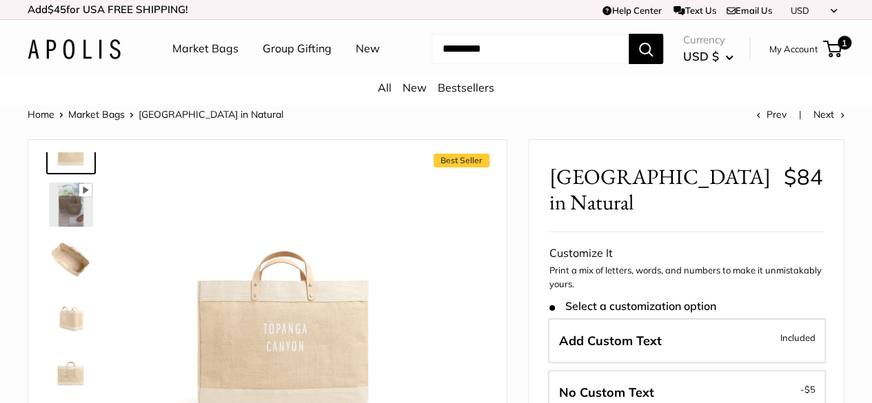
click at [74, 269] on img at bounding box center [71, 260] width 44 height 44
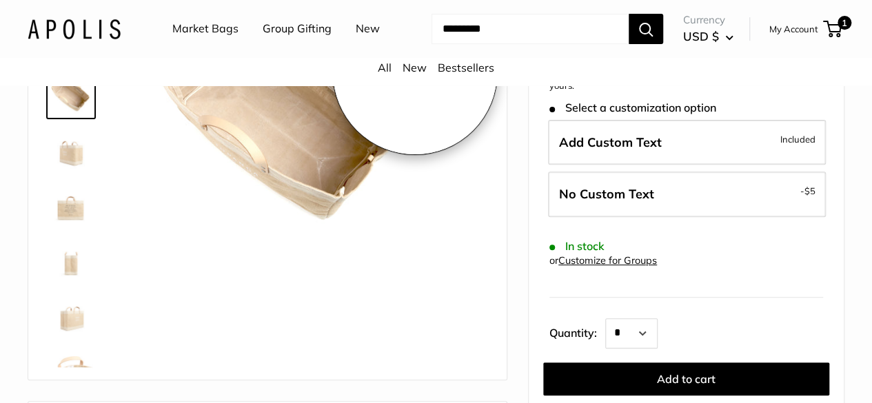
scroll to position [207, 0]
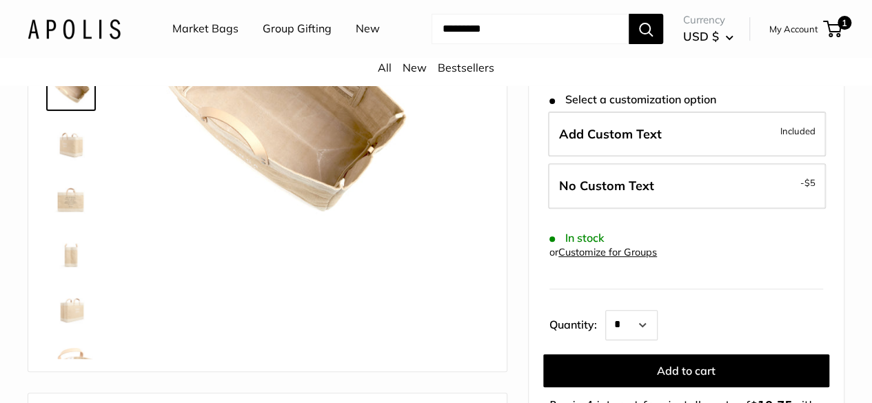
click at [68, 162] on img at bounding box center [71, 141] width 44 height 44
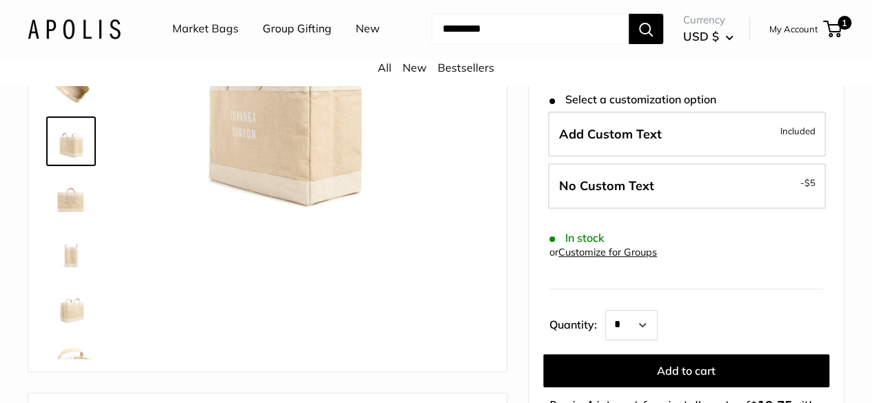
click at [59, 218] on img at bounding box center [71, 196] width 44 height 44
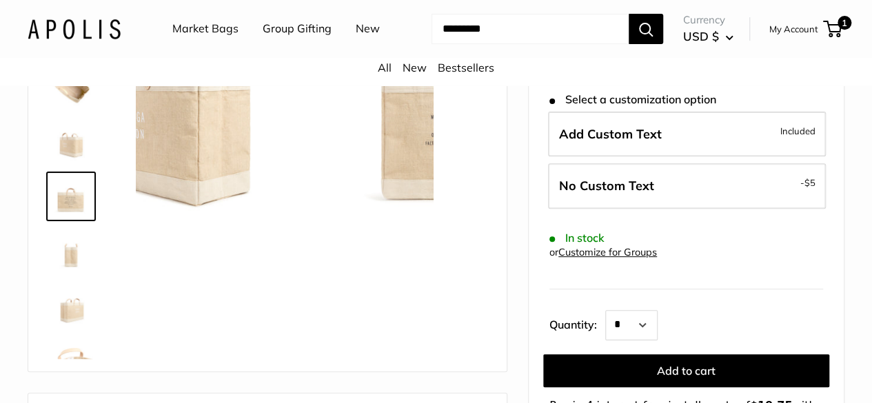
scroll to position [33, 0]
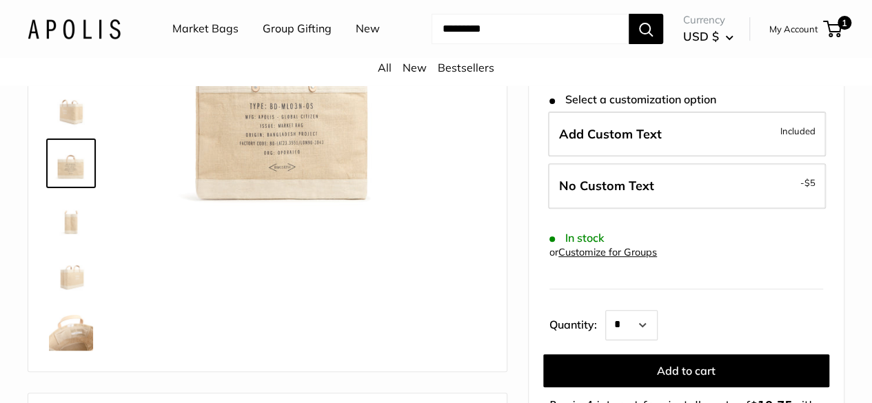
click at [71, 240] on img at bounding box center [71, 218] width 44 height 44
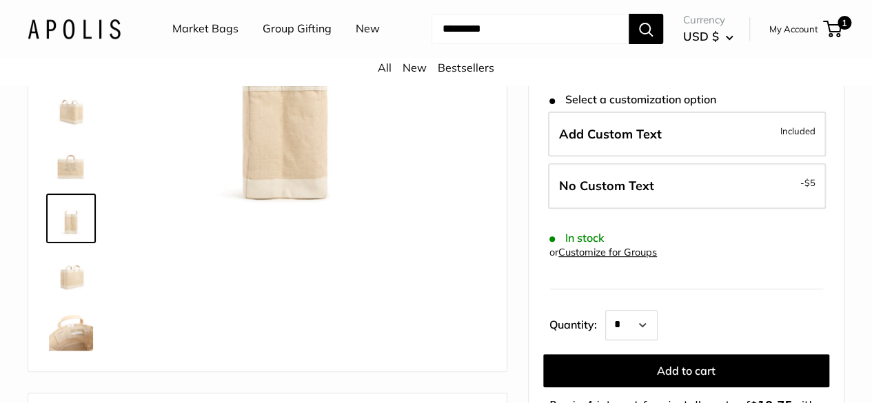
click at [73, 285] on img at bounding box center [71, 274] width 44 height 44
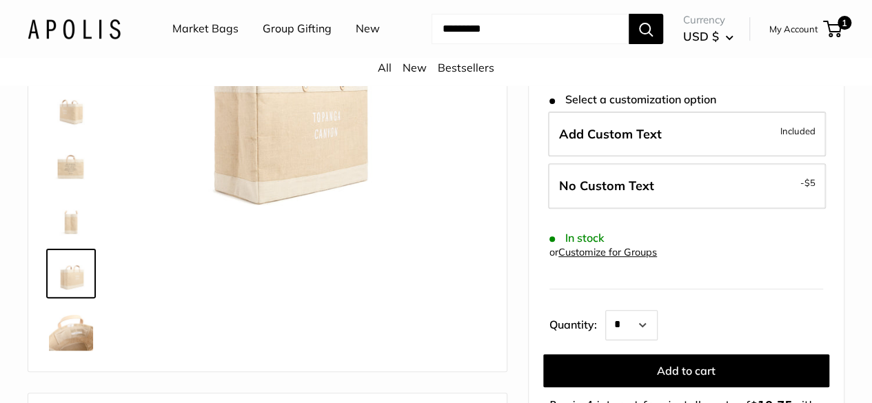
click at [79, 351] on img at bounding box center [71, 329] width 44 height 44
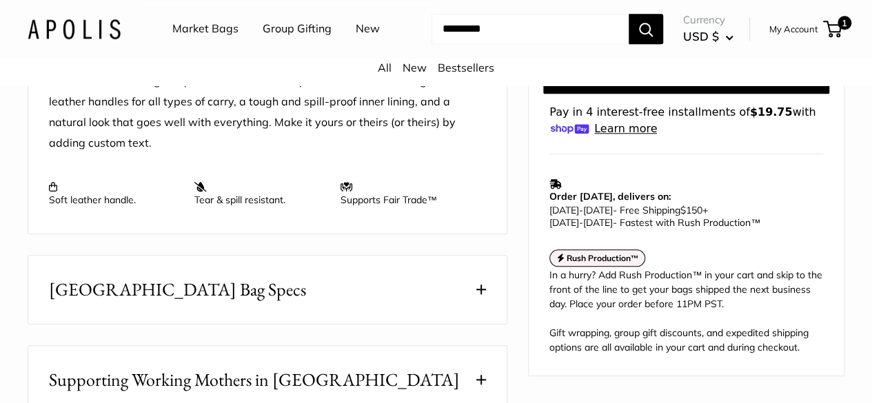
scroll to position [620, 0]
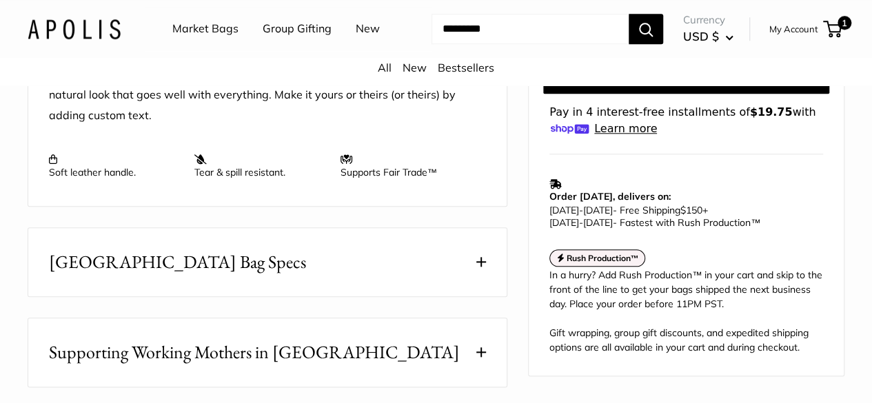
click at [210, 274] on span "[GEOGRAPHIC_DATA] Bag Specs" at bounding box center [177, 262] width 257 height 27
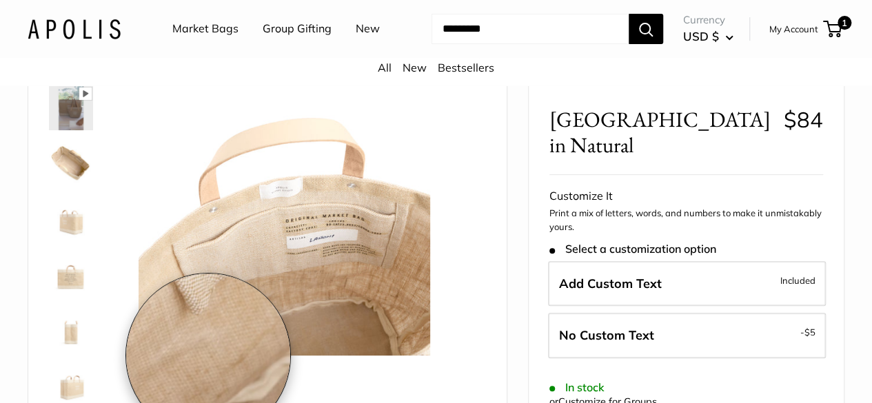
scroll to position [0, 0]
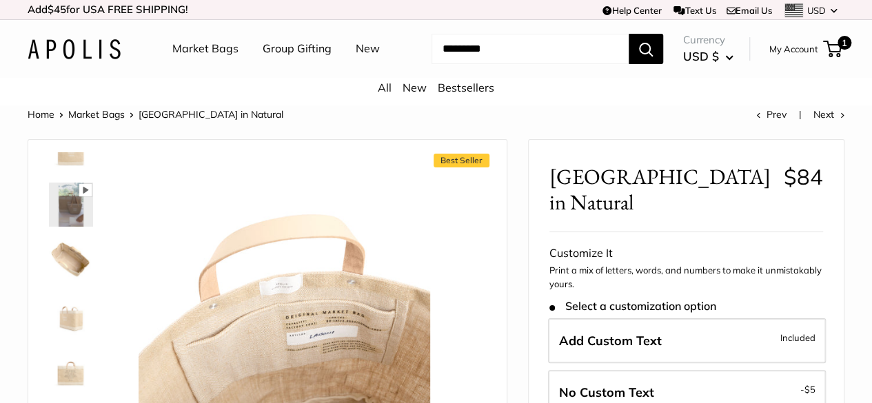
click at [91, 226] on img at bounding box center [71, 205] width 44 height 44
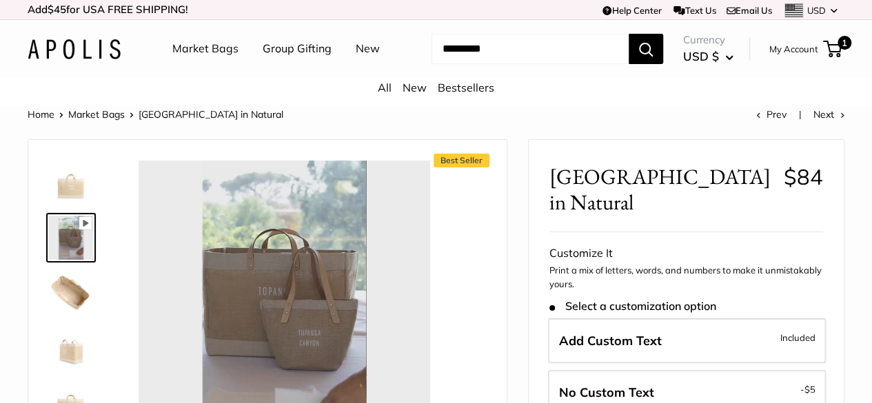
click at [283, 320] on div at bounding box center [284, 306] width 291 height 291
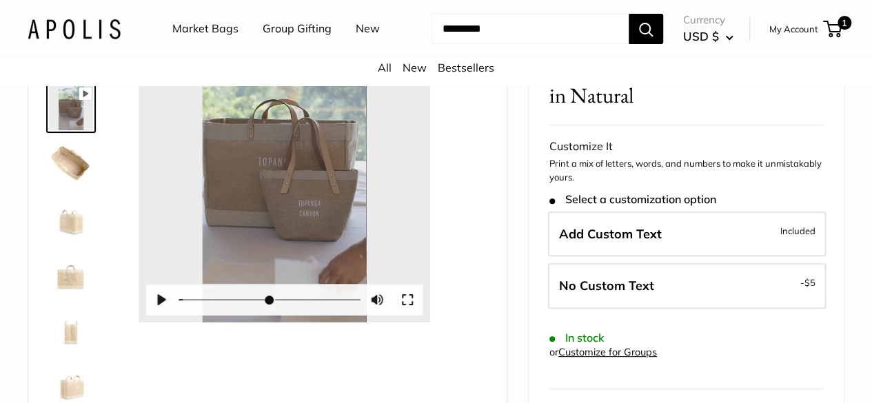
scroll to position [138, 0]
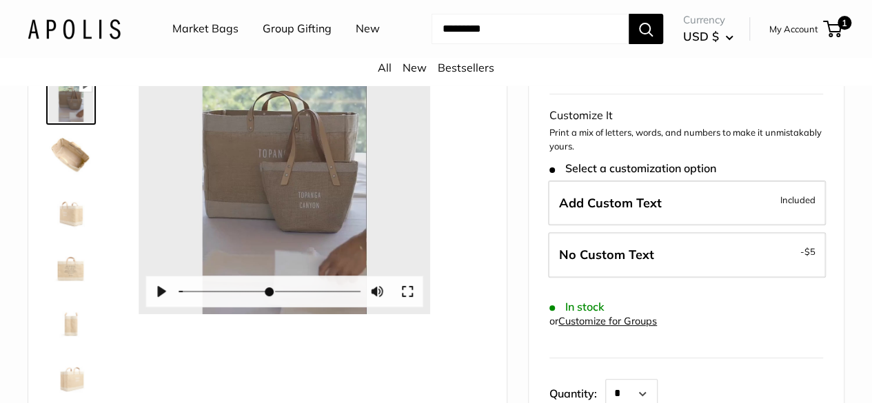
click at [464, 212] on div "Best Seller Pause Play % buffered 00:00 Unmute Mute Exit fullscreen Enter fulls…" at bounding box center [267, 221] width 444 height 411
click at [160, 307] on button "Pause Play" at bounding box center [161, 291] width 30 height 30
type input "*"
